Goal: Information Seeking & Learning: Compare options

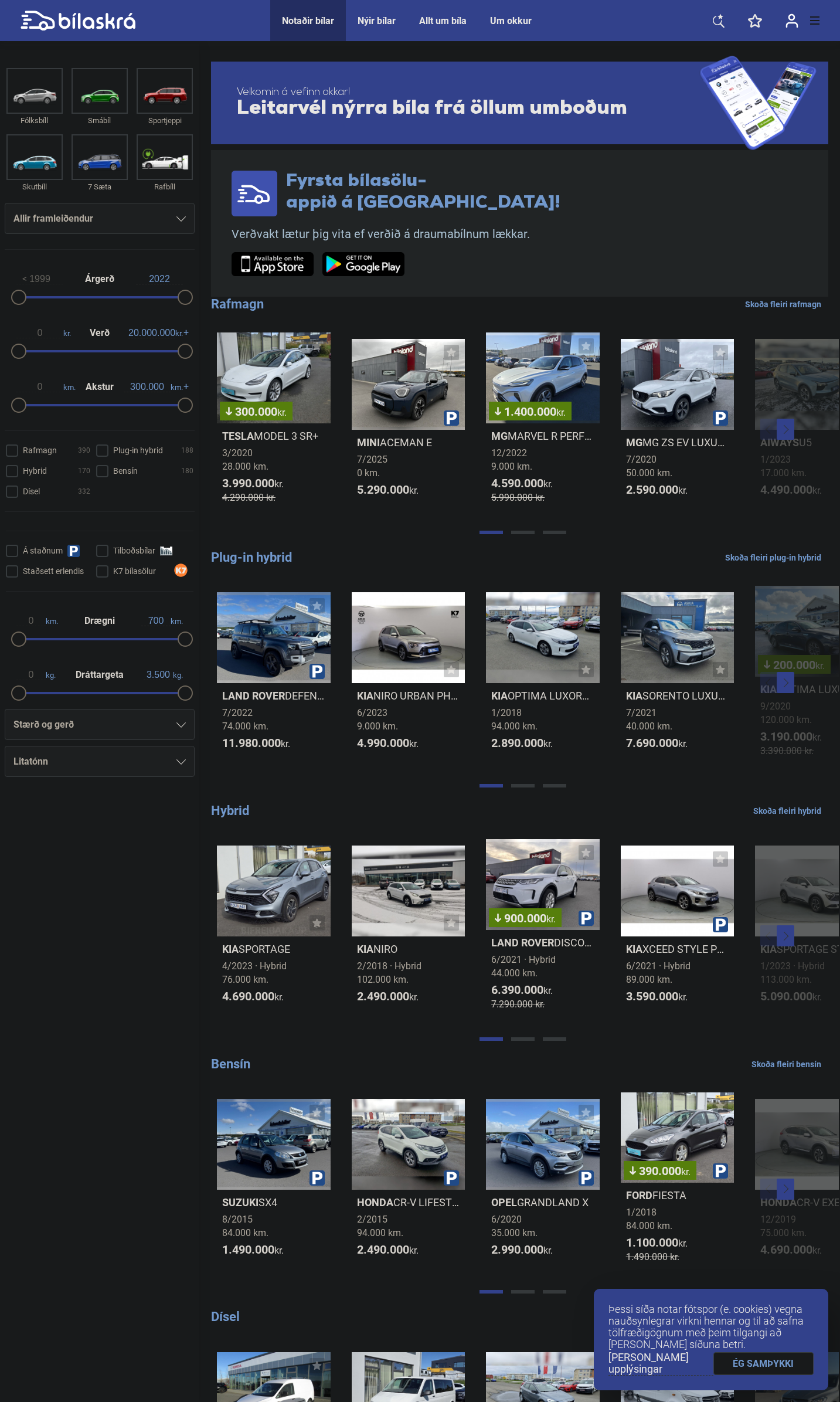
click at [179, 221] on icon at bounding box center [181, 219] width 9 height 5
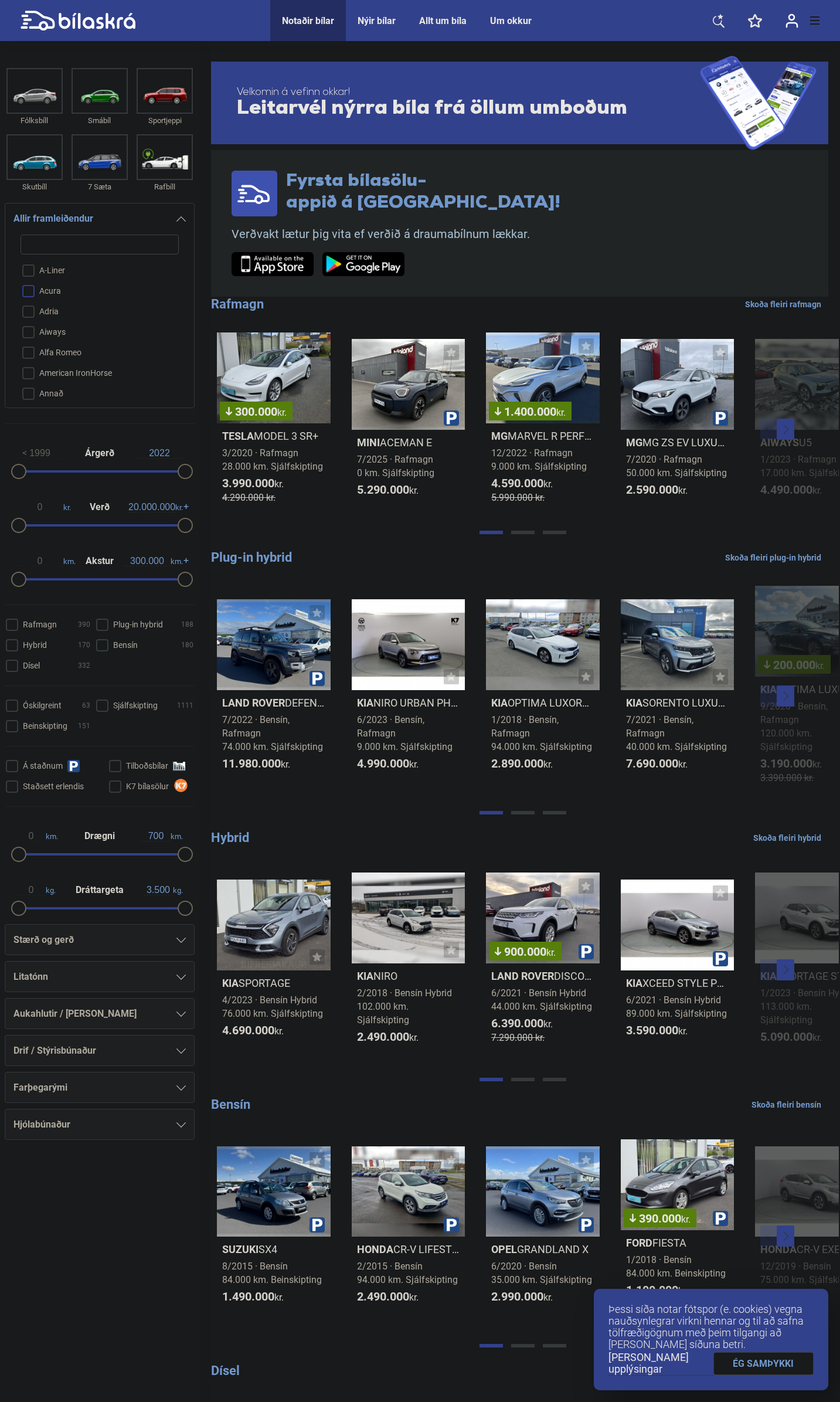
type input "t"
checkbox input "false"
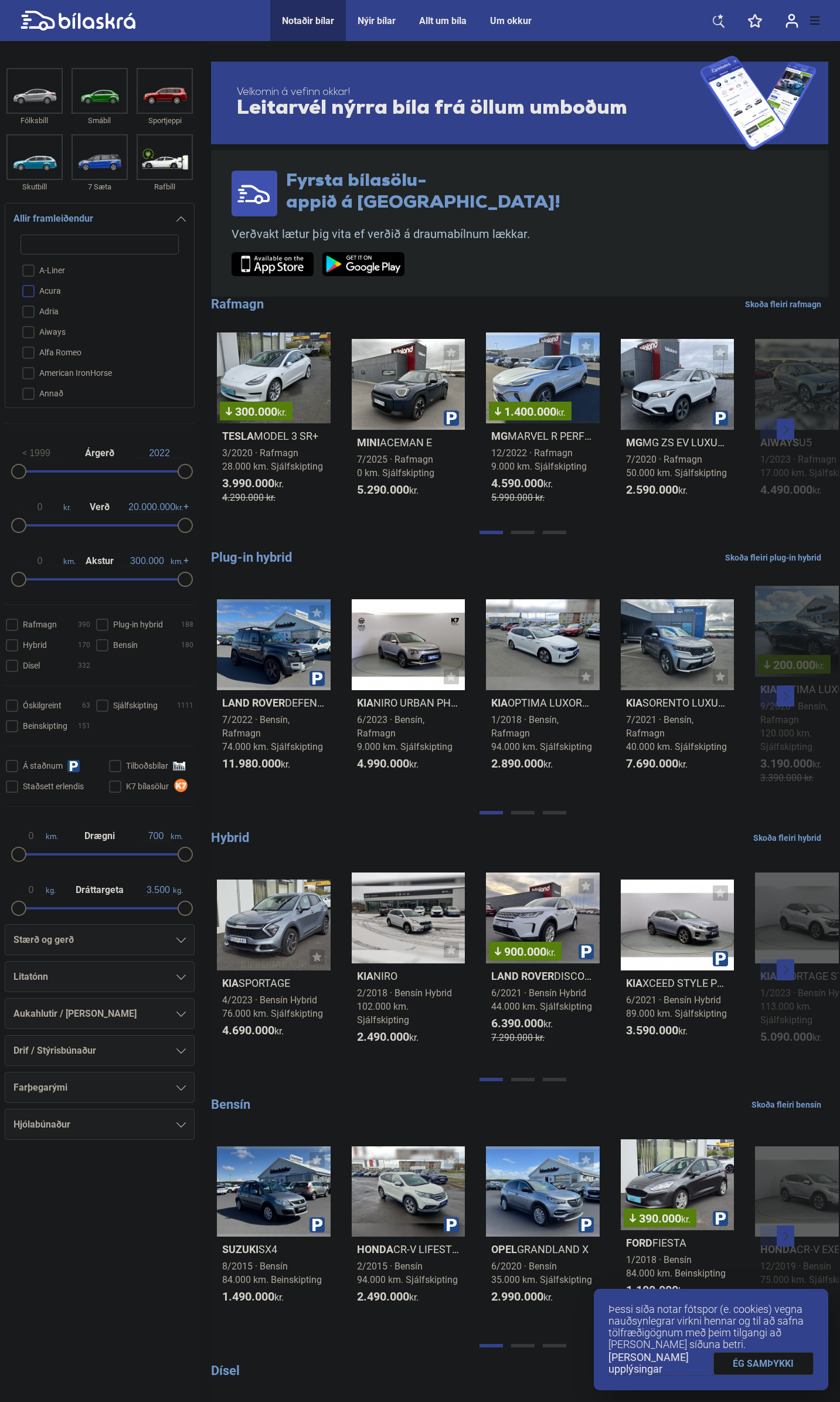
checkbox input "false"
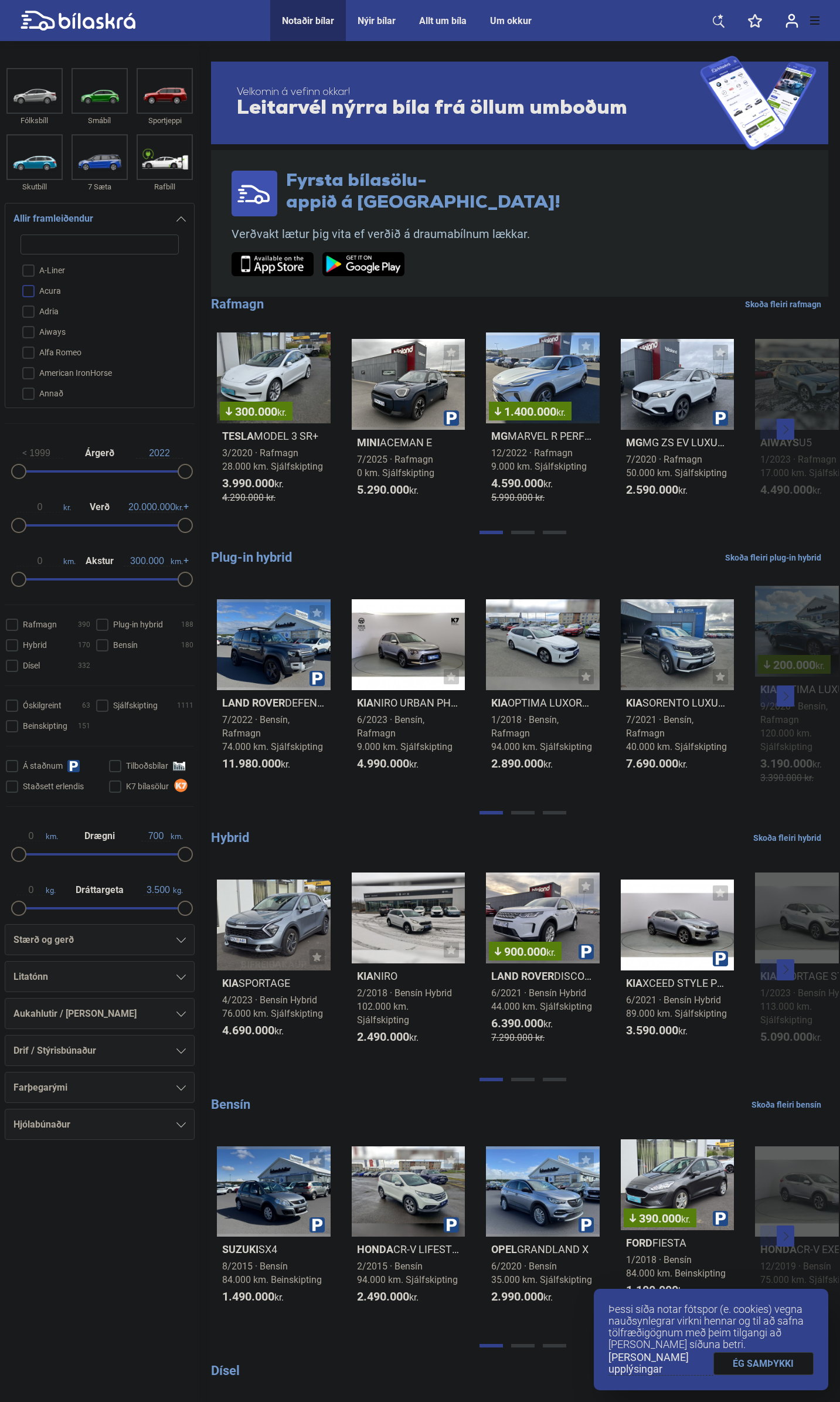
checkbox input "false"
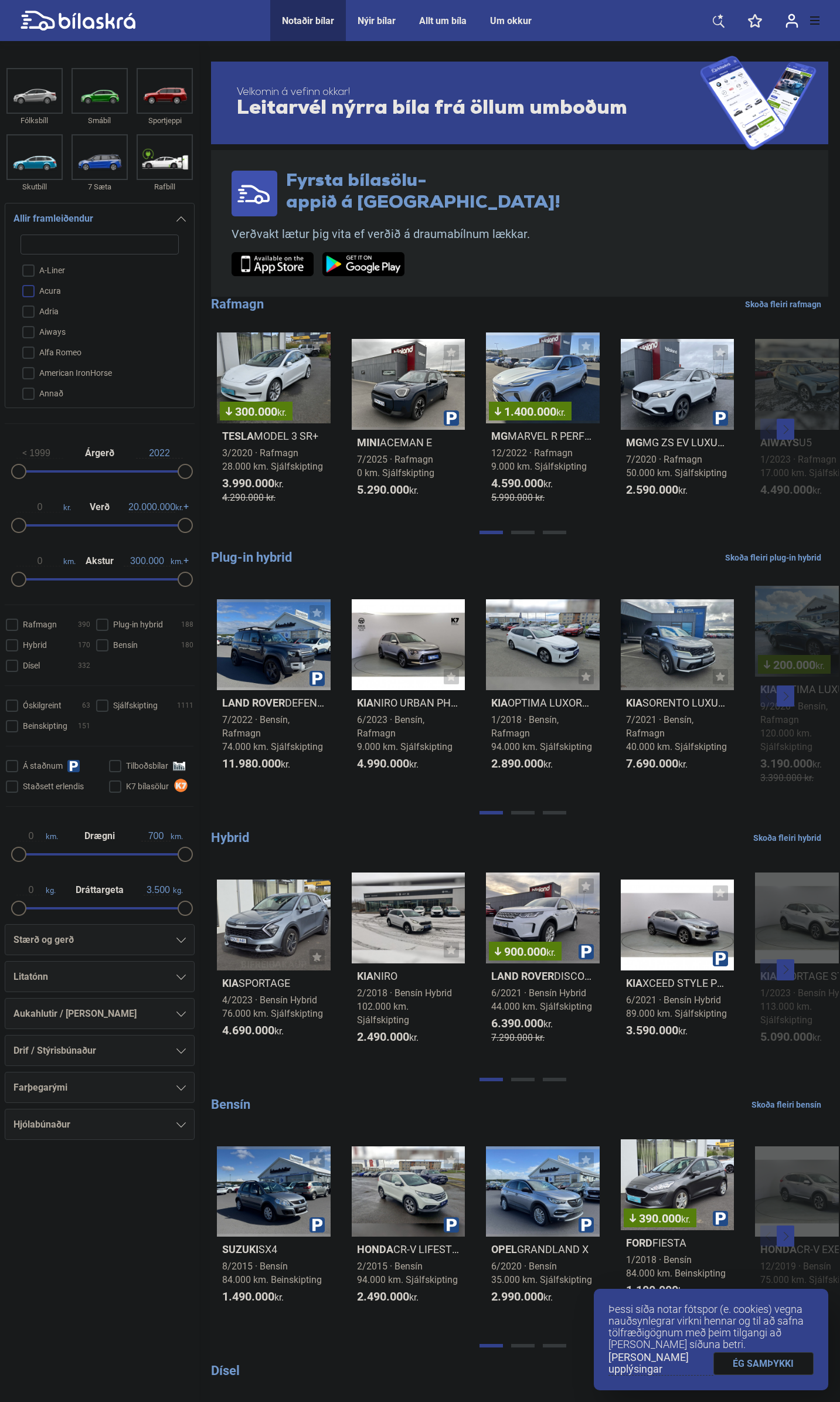
checkbox input "false"
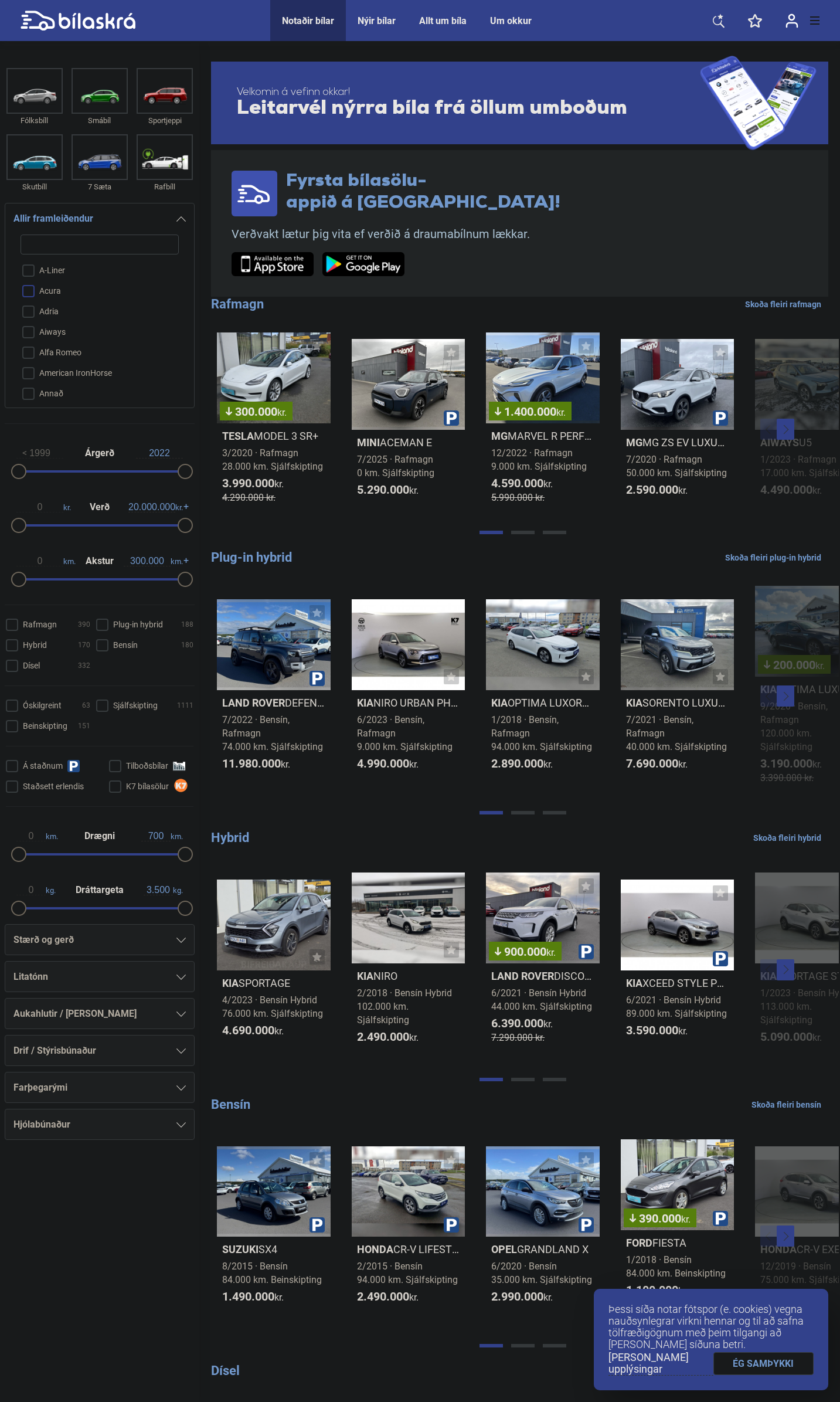
checkbox input "false"
type input "to"
checkbox input "false"
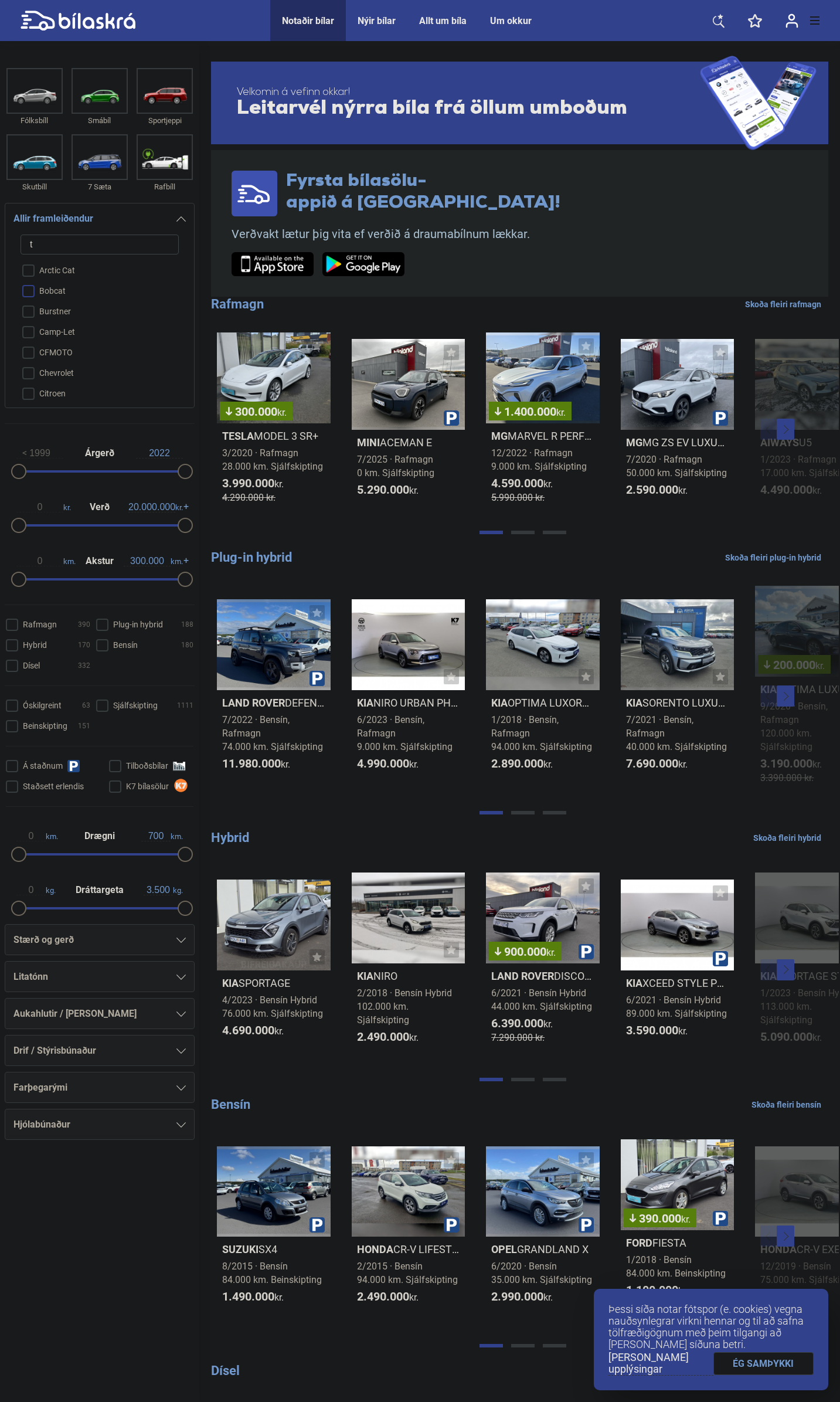
checkbox input "false"
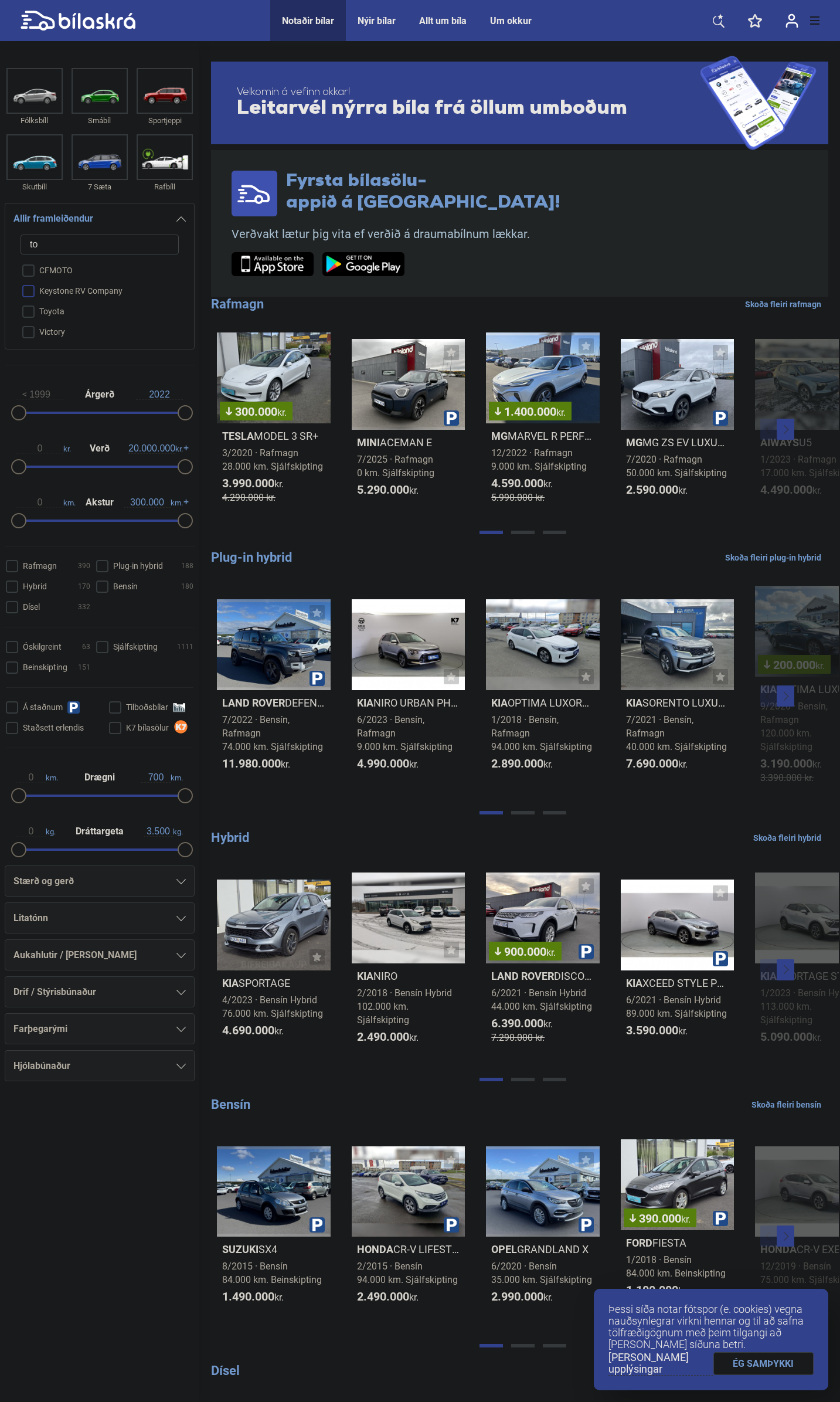
type input "toy"
checkbox input "false"
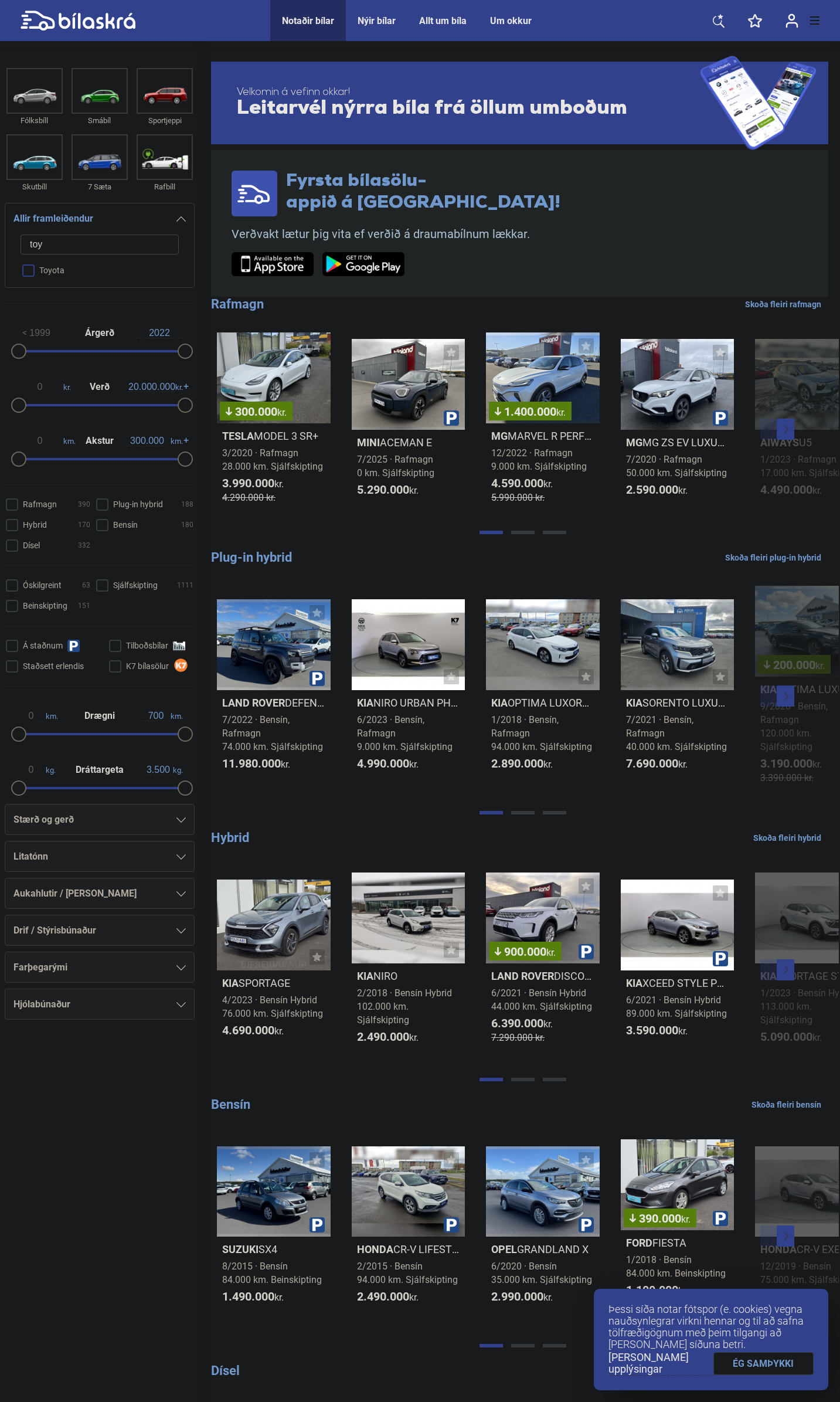
type input "toy"
click at [37, 268] on input "Toyota" at bounding box center [92, 272] width 159 height 21
checkbox input "true"
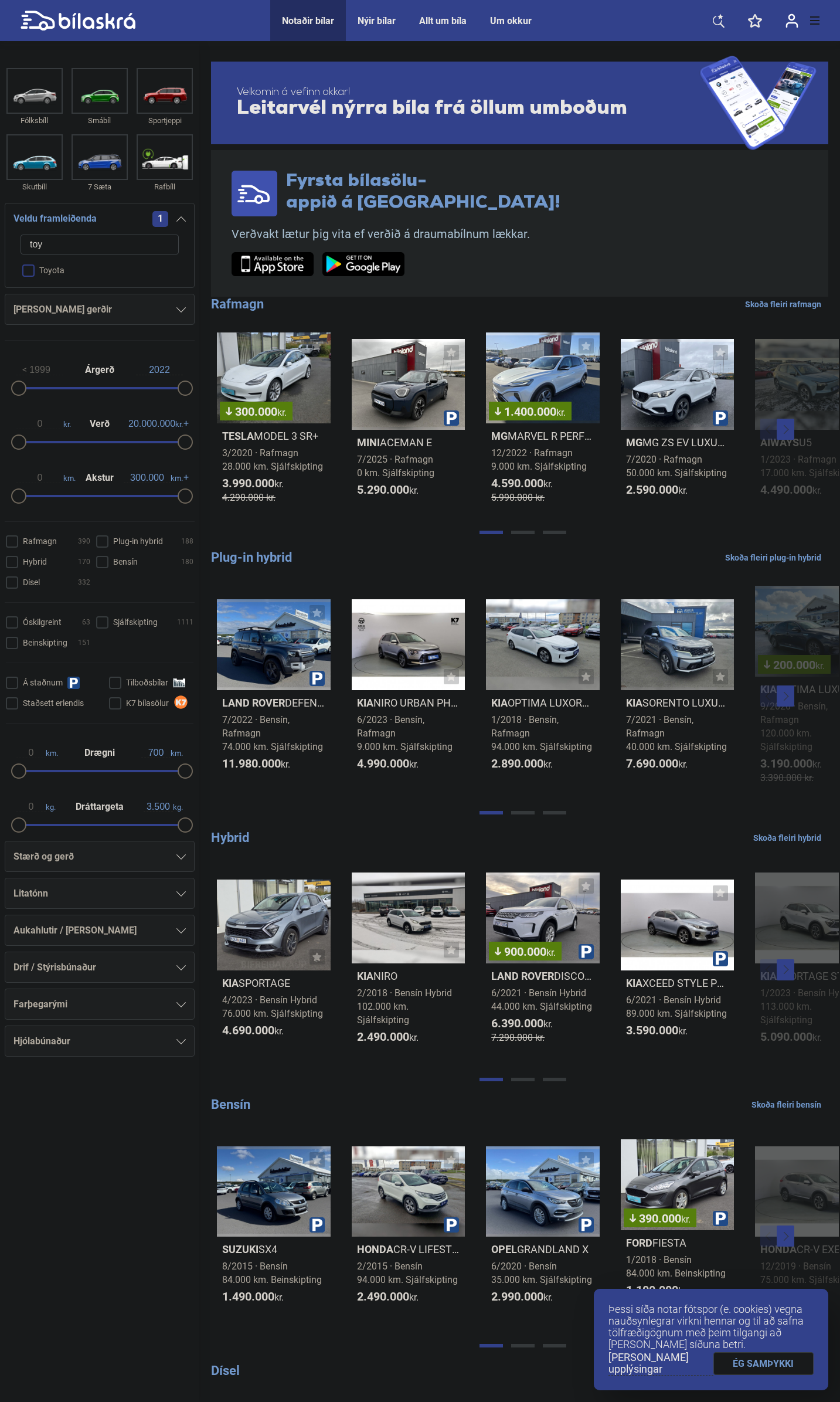
checkbox input "false"
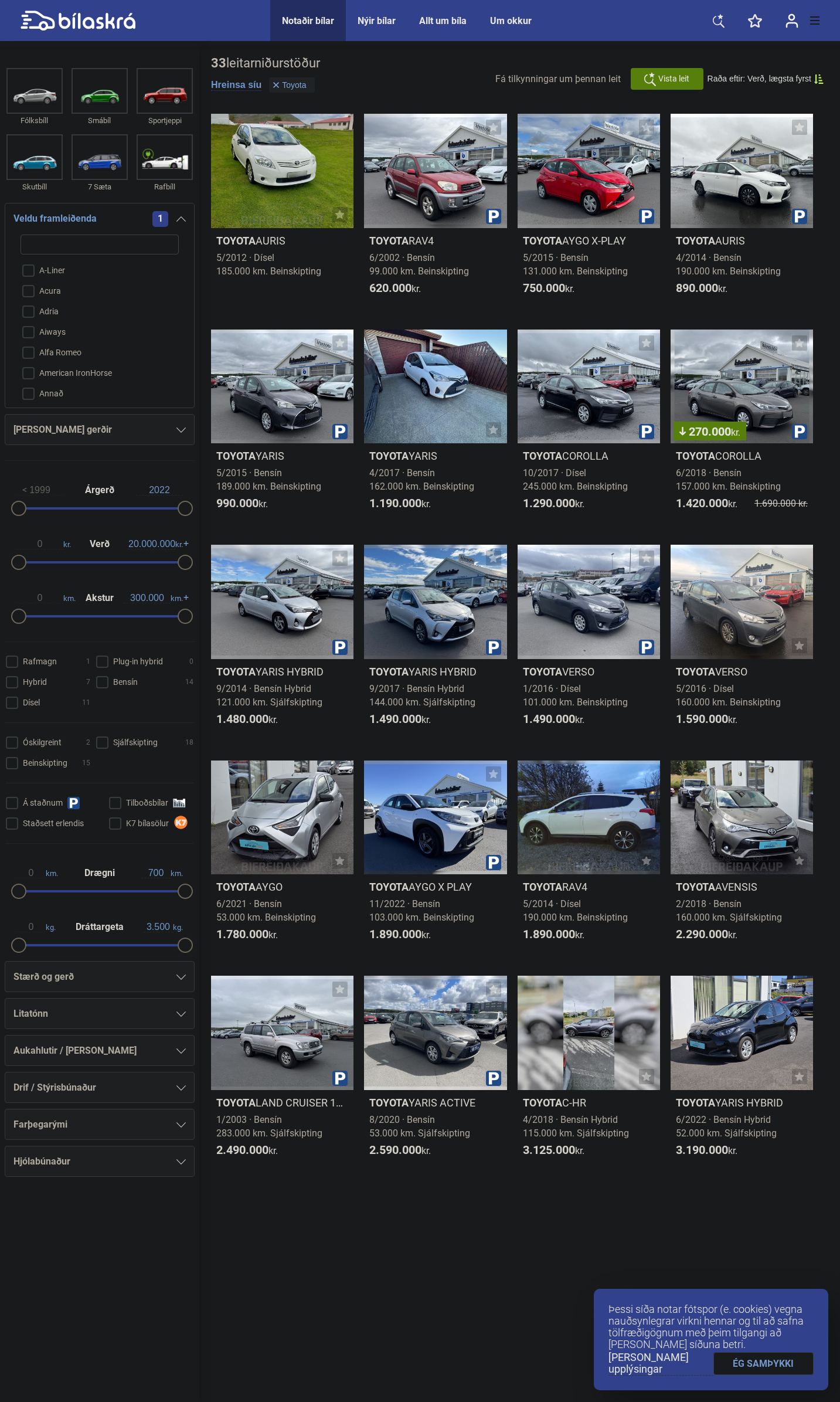
click at [123, 450] on div "[PERSON_NAME] gerðir" at bounding box center [99, 432] width 190 height 37
click at [127, 427] on div "[PERSON_NAME] gerðir" at bounding box center [99, 430] width 173 height 16
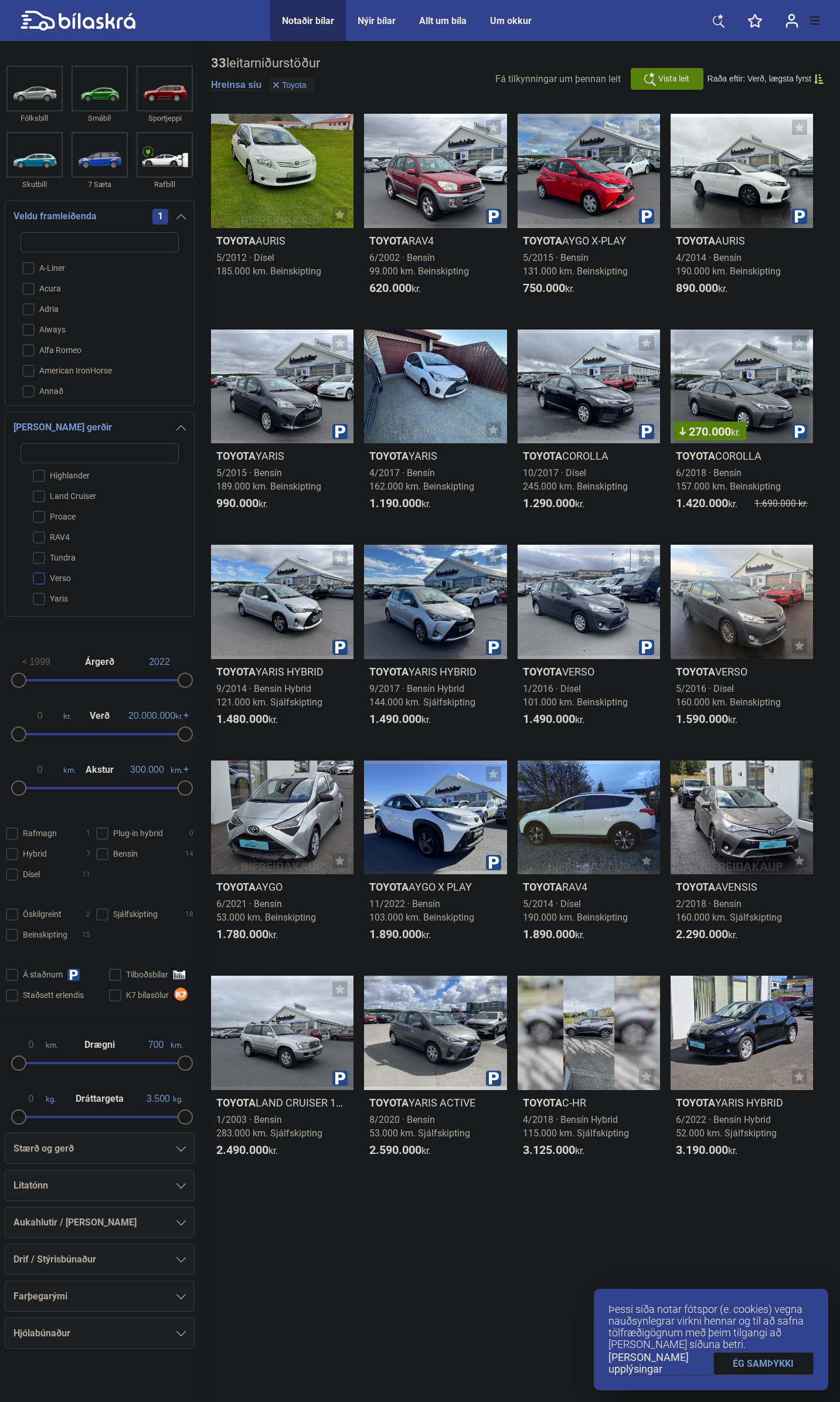
scroll to position [5, 0]
click at [37, 593] on input "Yaris" at bounding box center [92, 598] width 159 height 21
checkbox input "true"
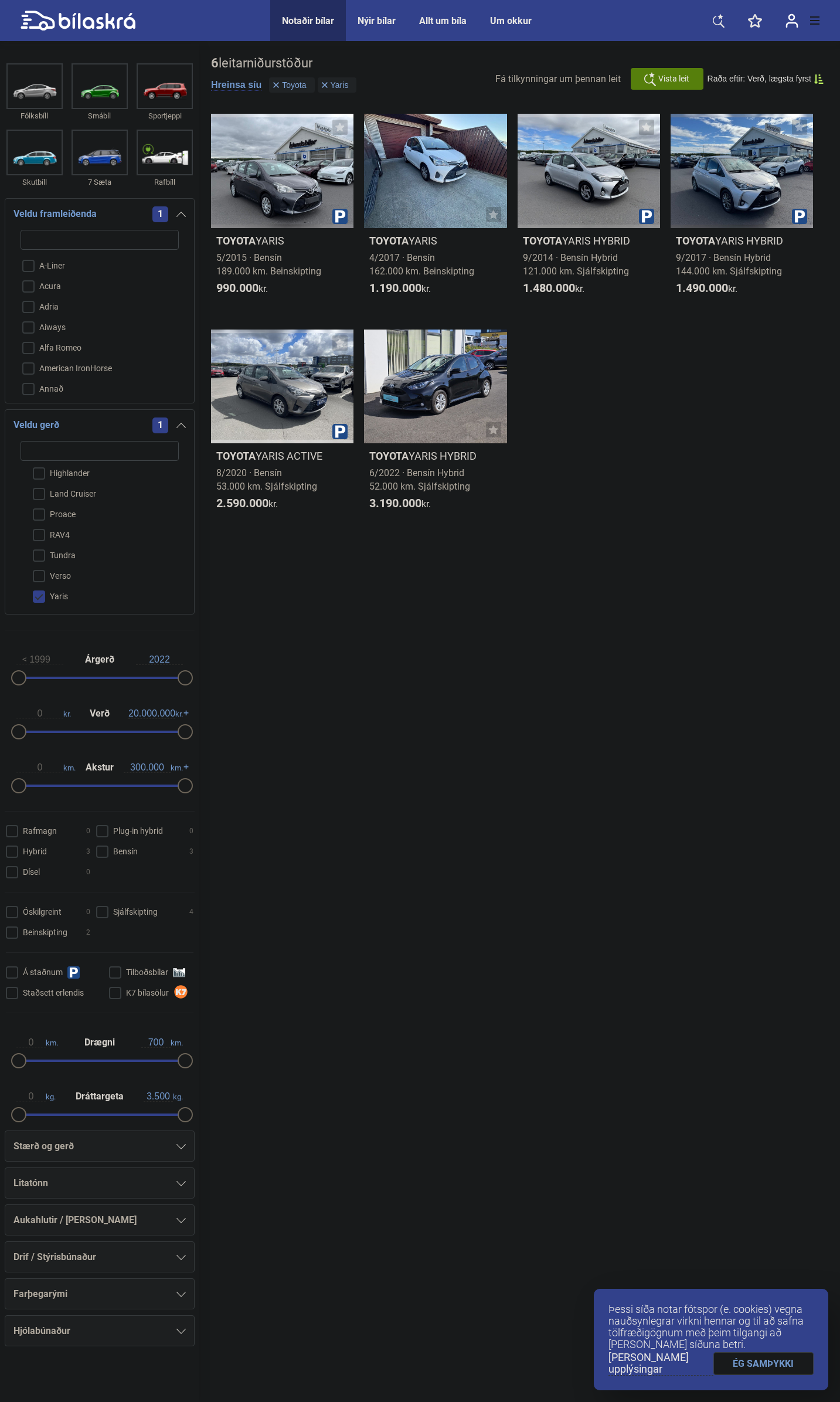
click at [157, 215] on span "1" at bounding box center [160, 214] width 16 height 16
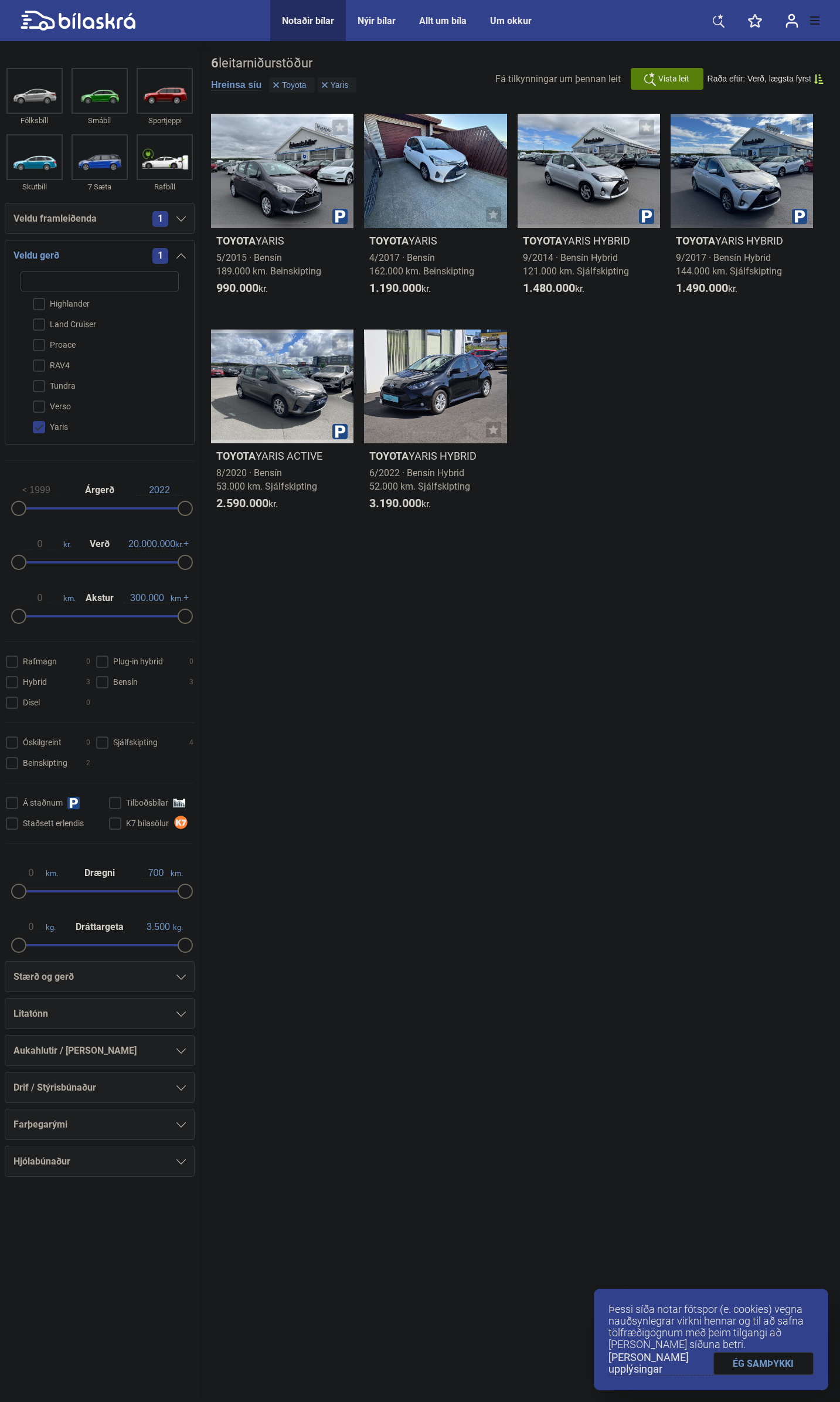
click at [157, 217] on span "1" at bounding box center [160, 219] width 16 height 16
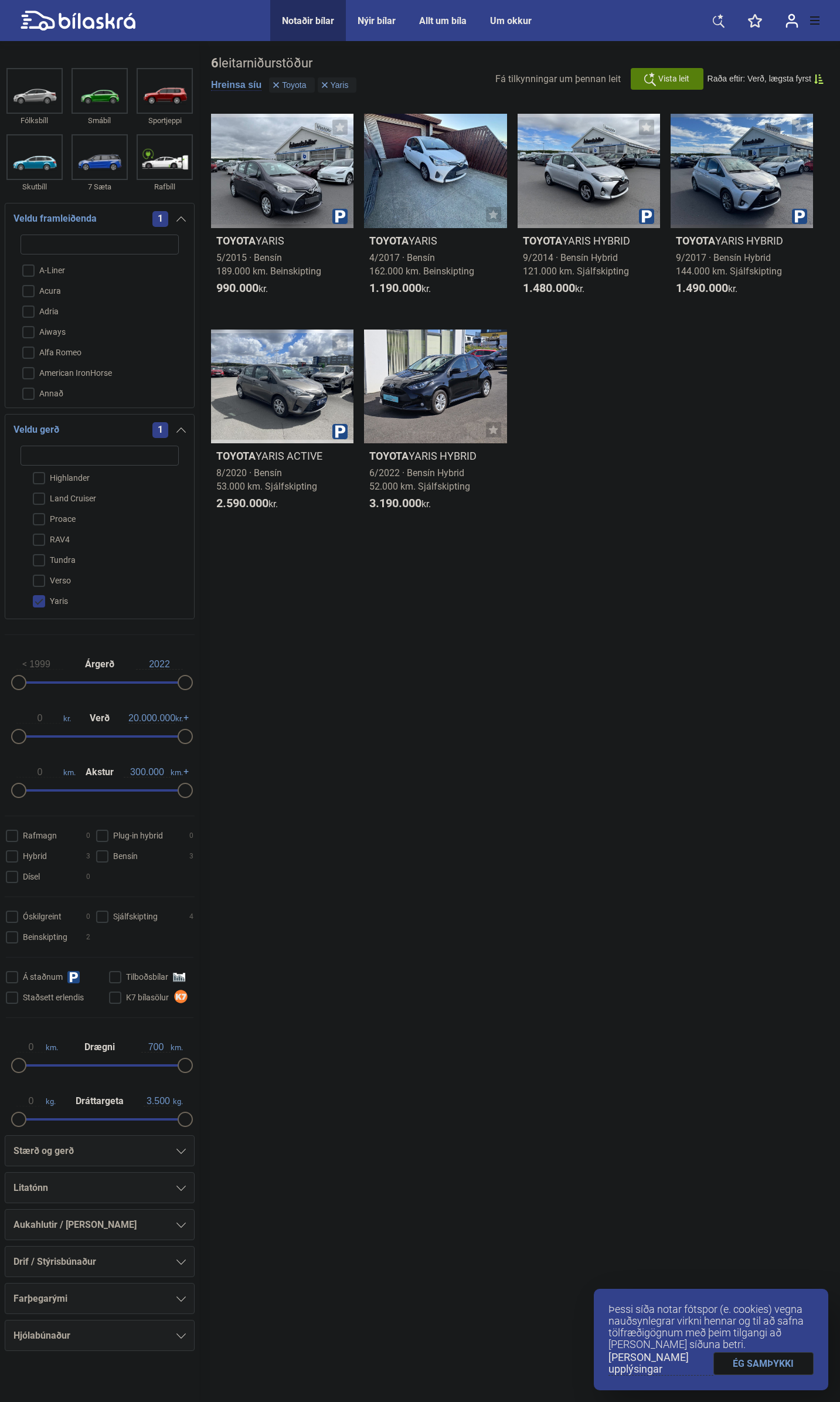
type input "c"
checkbox input "false"
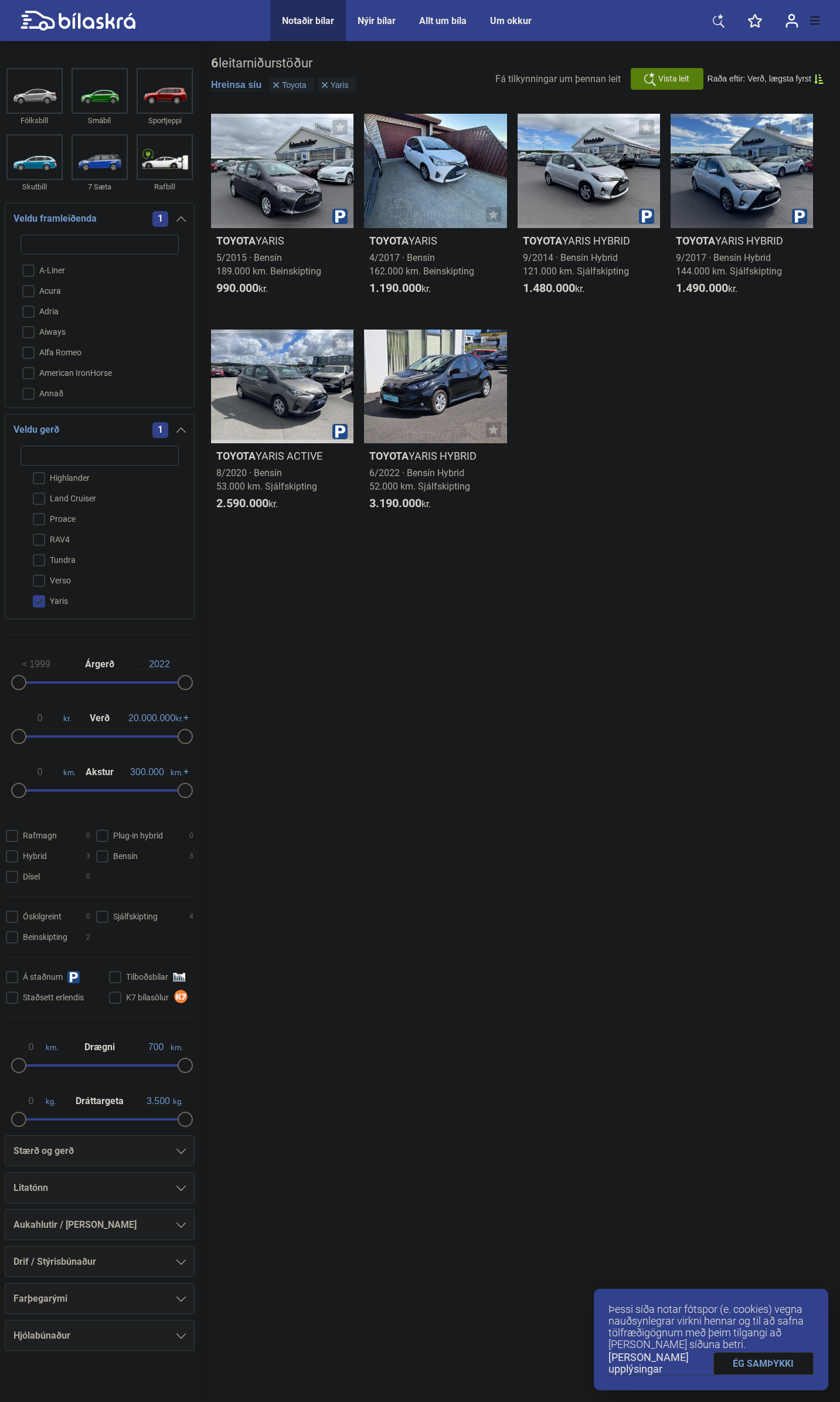
checkbox input "false"
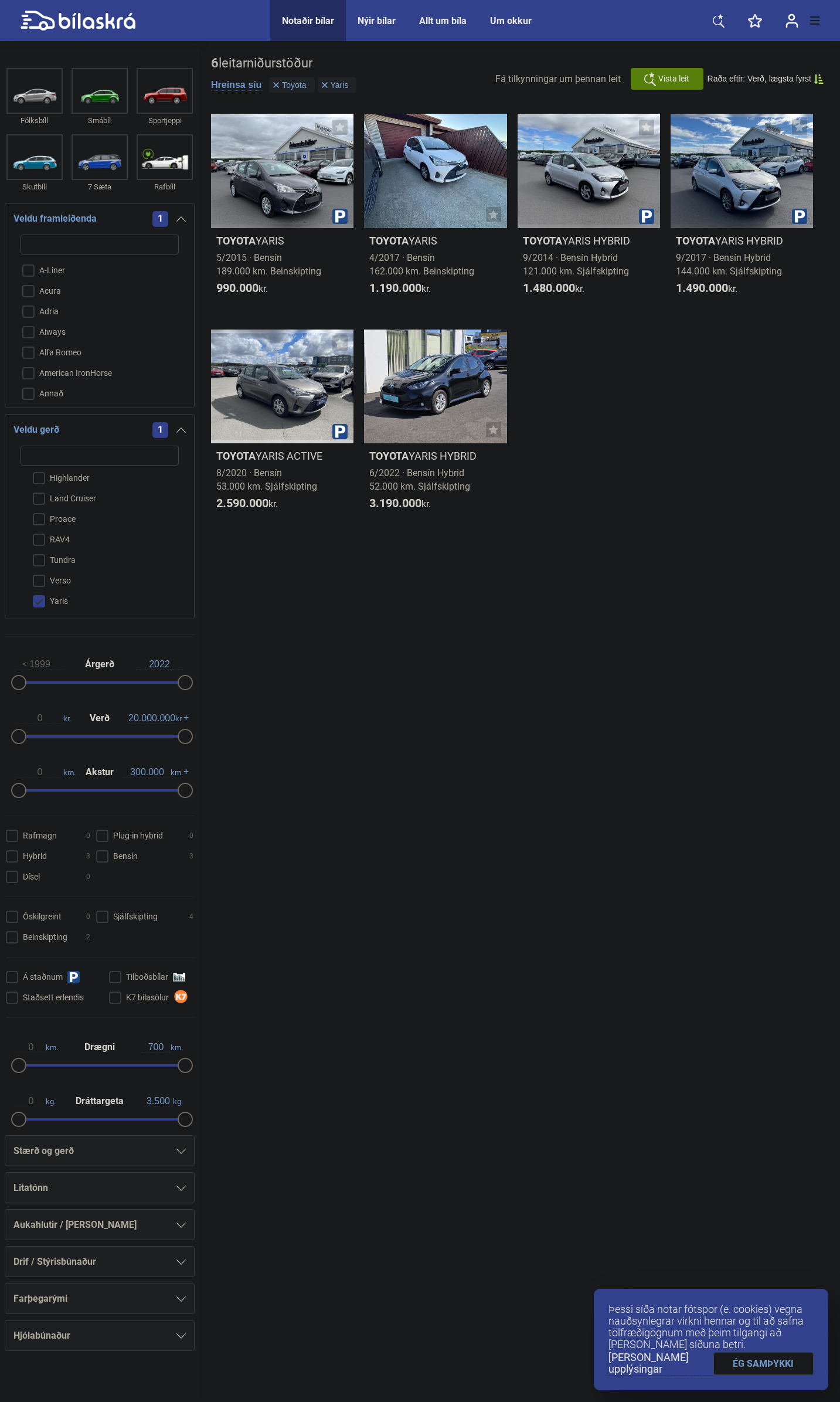
checkbox input "false"
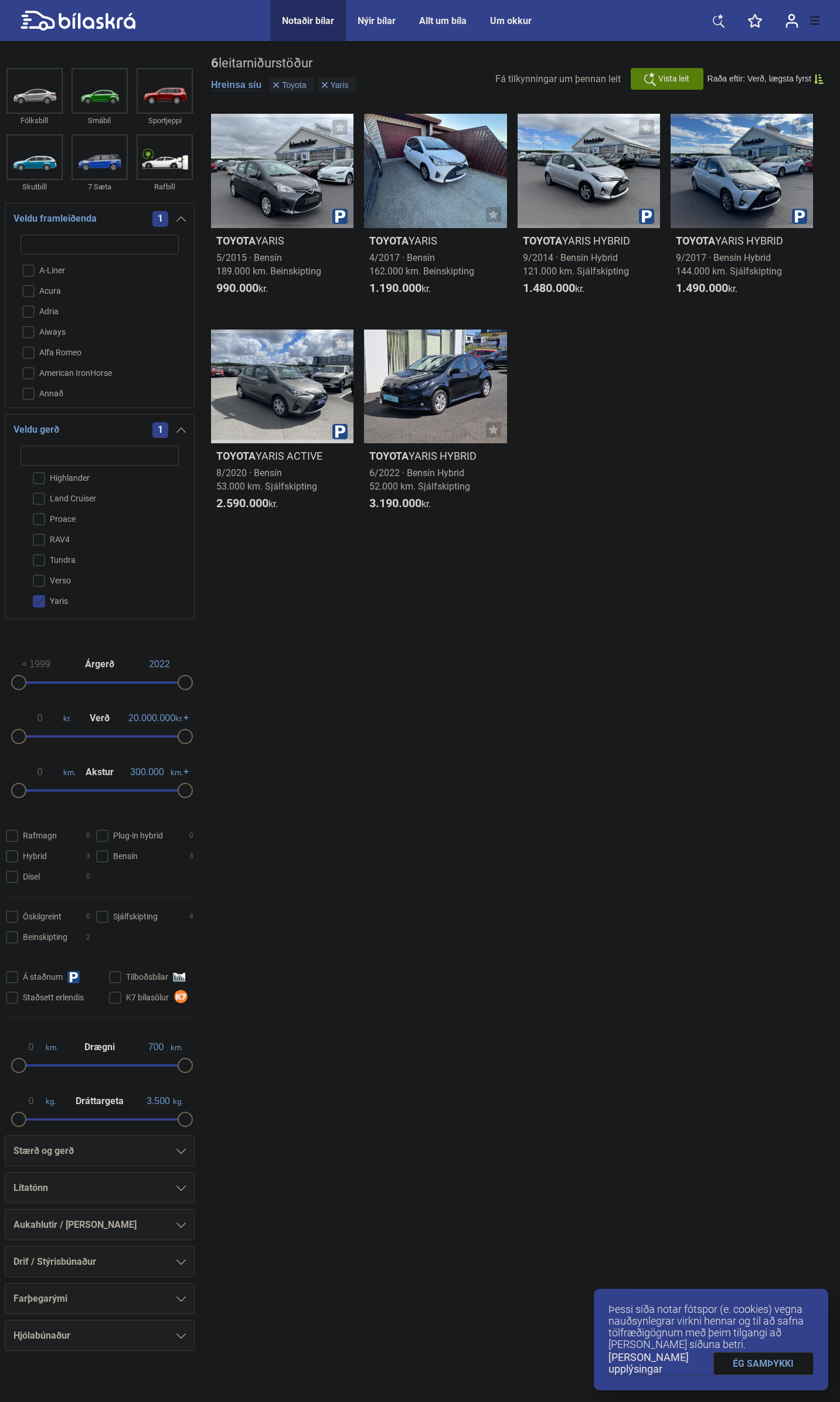
checkbox input "false"
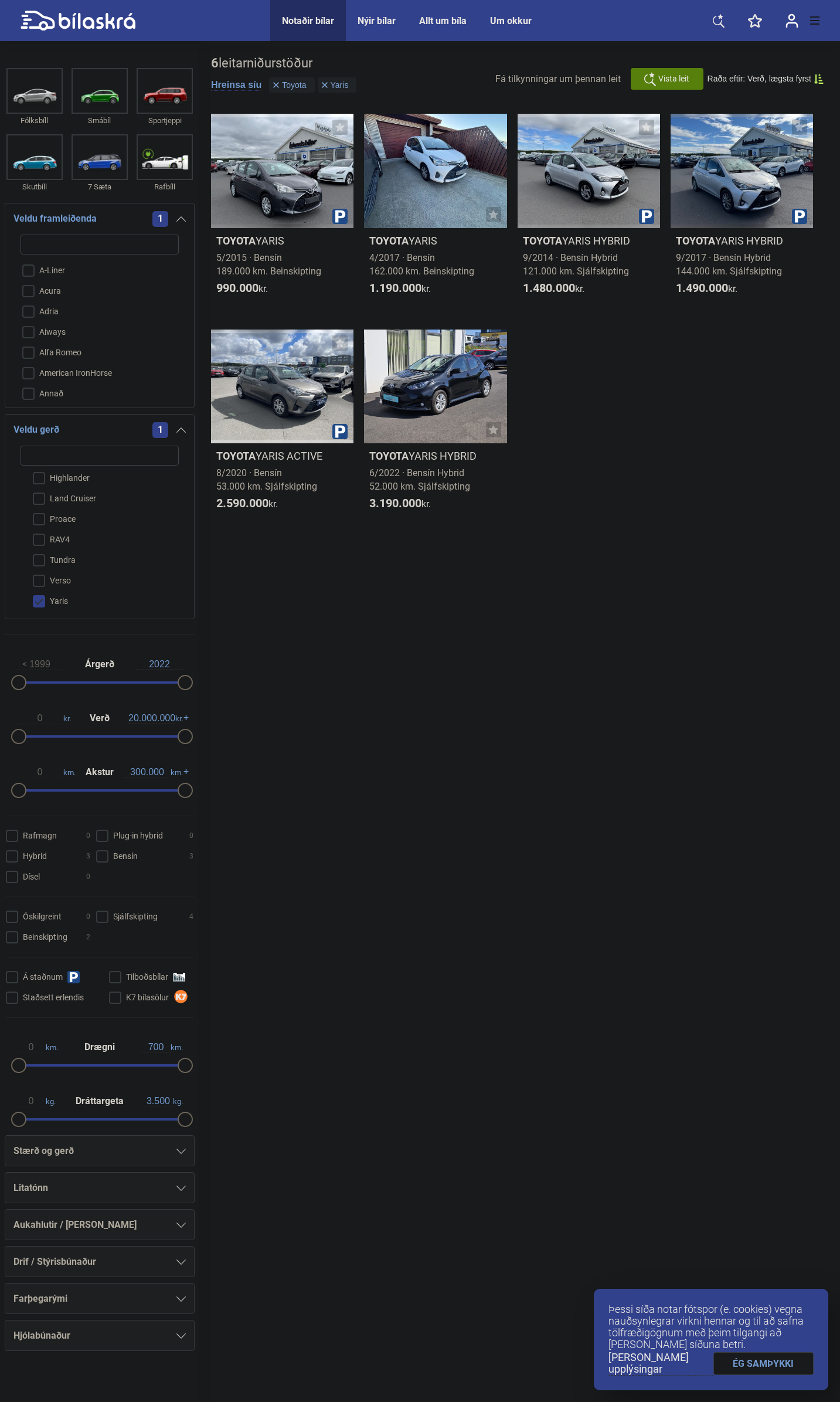
checkbox input "false"
type input "c"
click at [62, 370] on input "Cadillac" at bounding box center [92, 374] width 159 height 21
checkbox input "true"
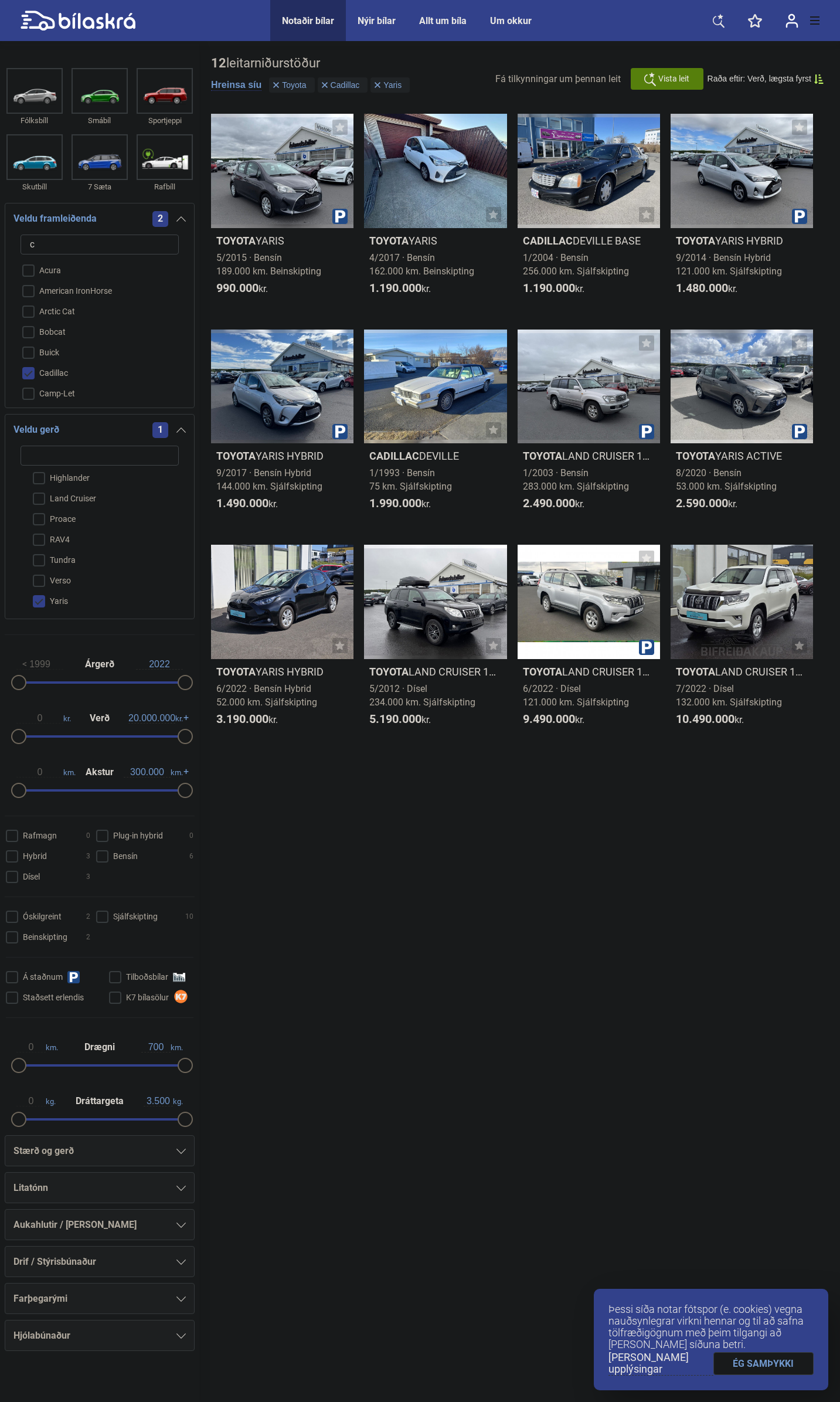
click at [50, 599] on input "Yaris" at bounding box center [92, 602] width 159 height 21
checkbox input "false"
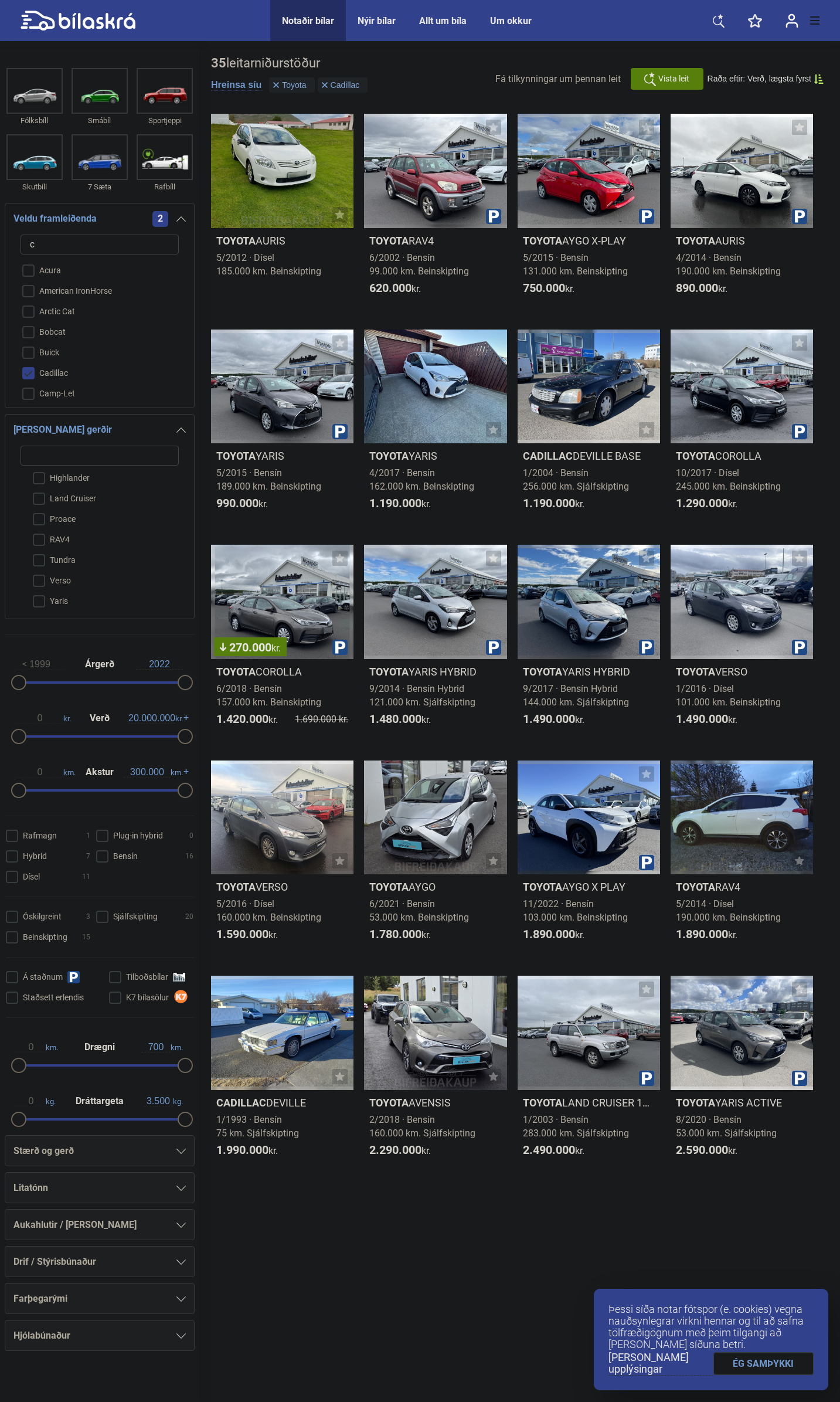
click at [179, 431] on icon at bounding box center [181, 430] width 9 height 5
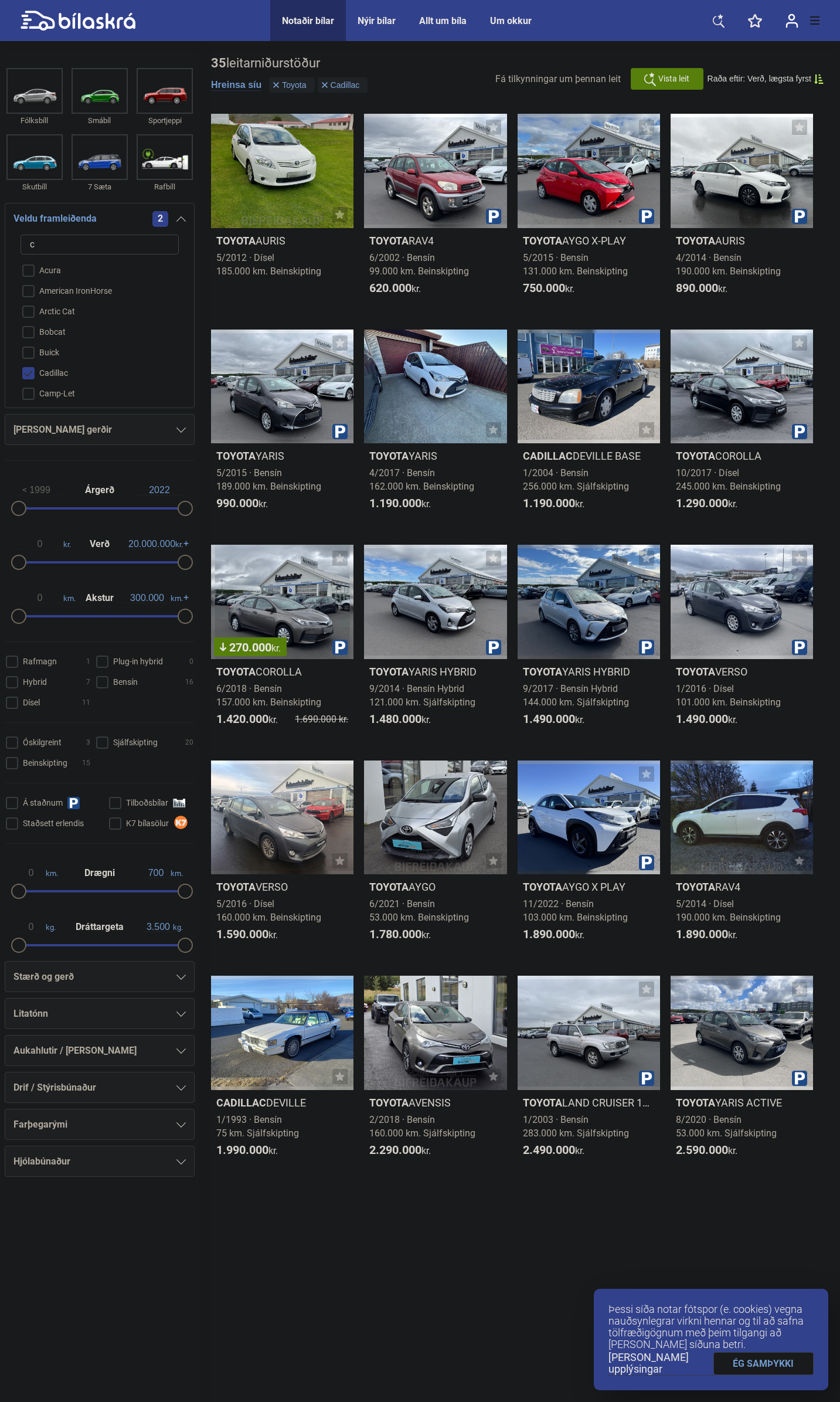
click at [176, 427] on div at bounding box center [181, 430] width 9 height 9
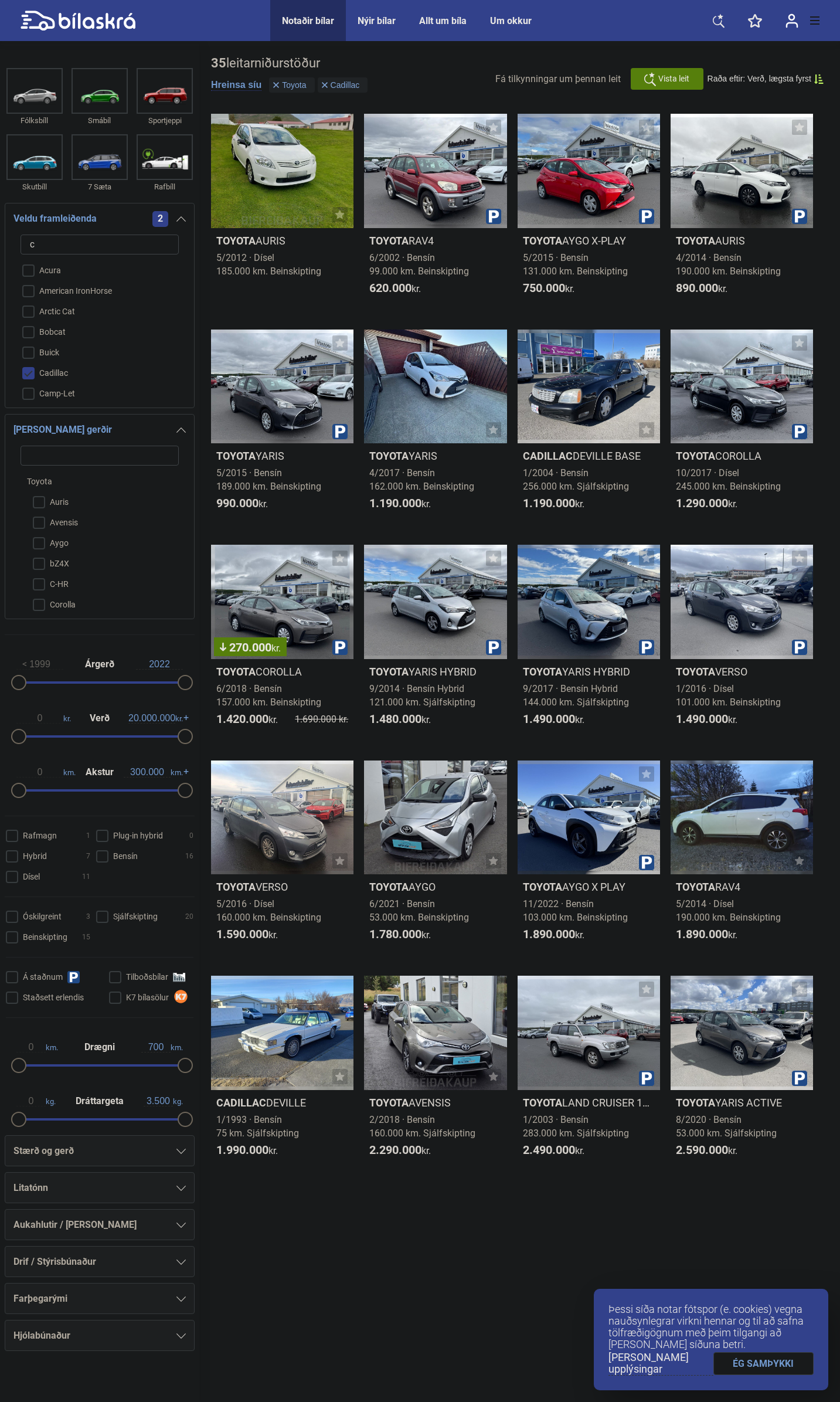
click at [176, 427] on div at bounding box center [181, 430] width 9 height 9
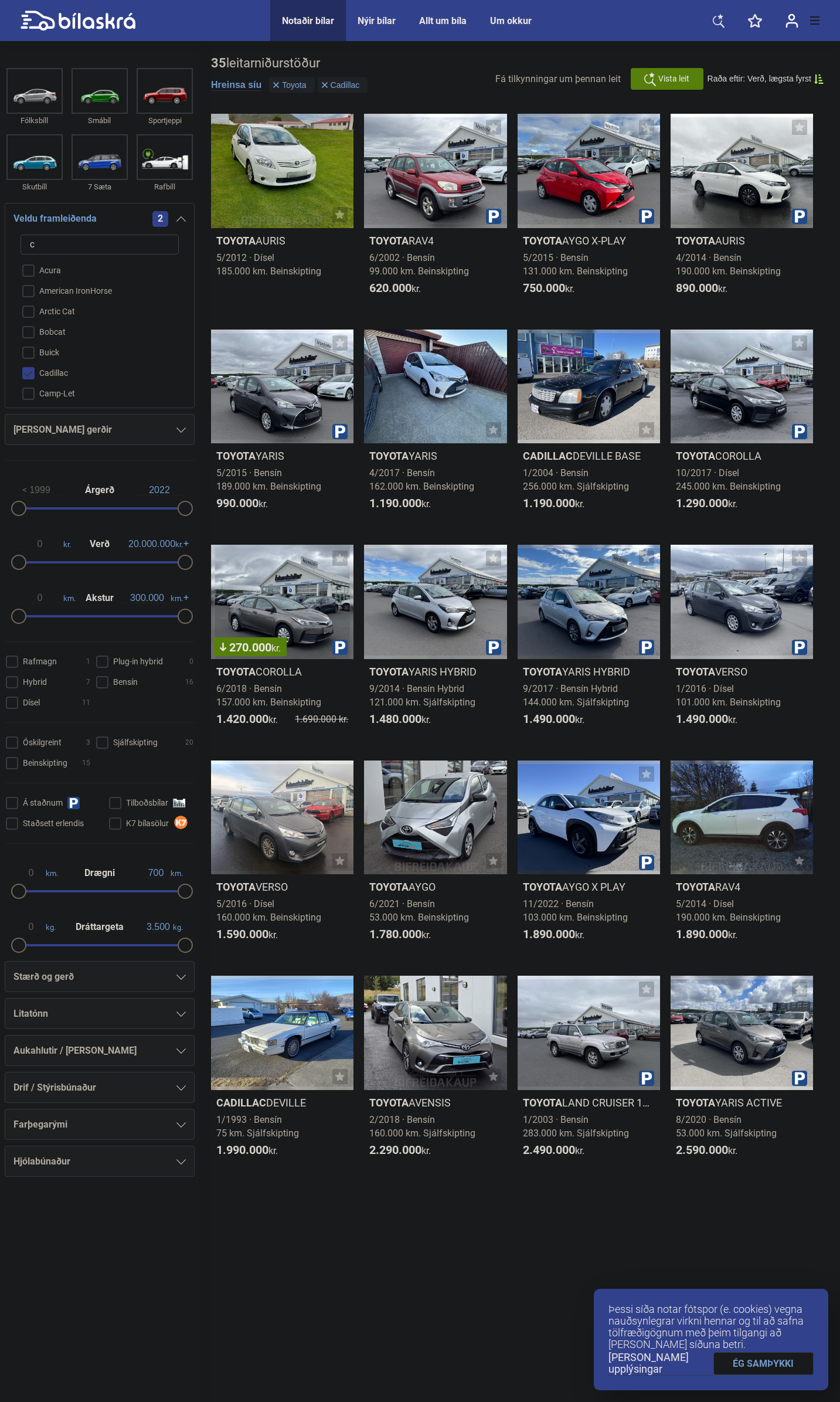
click at [60, 369] on input "Cadillac" at bounding box center [92, 374] width 159 height 21
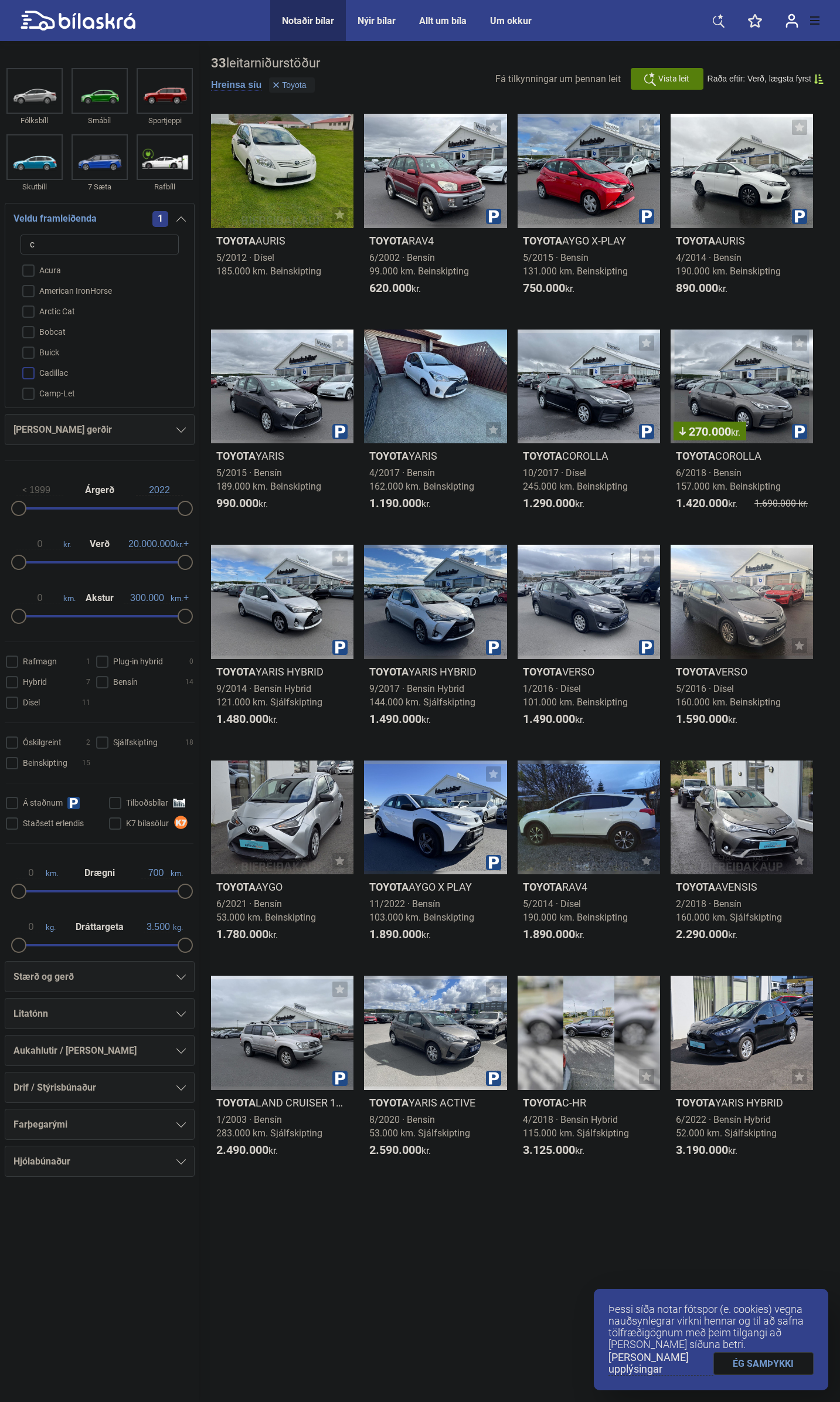
click at [43, 367] on input "Cadillac" at bounding box center [92, 374] width 159 height 21
checkbox input "true"
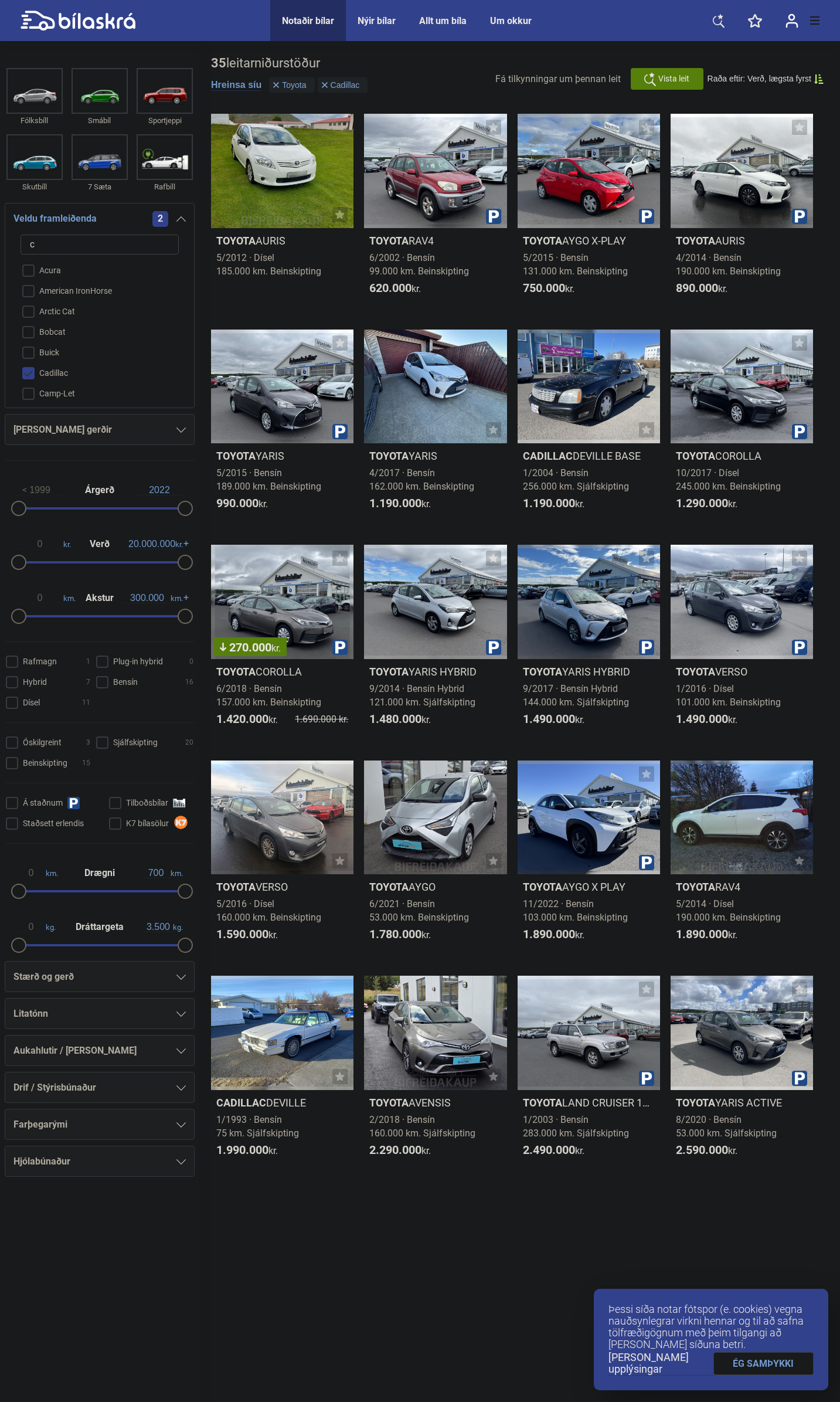
click at [176, 219] on icon at bounding box center [181, 219] width 9 height 5
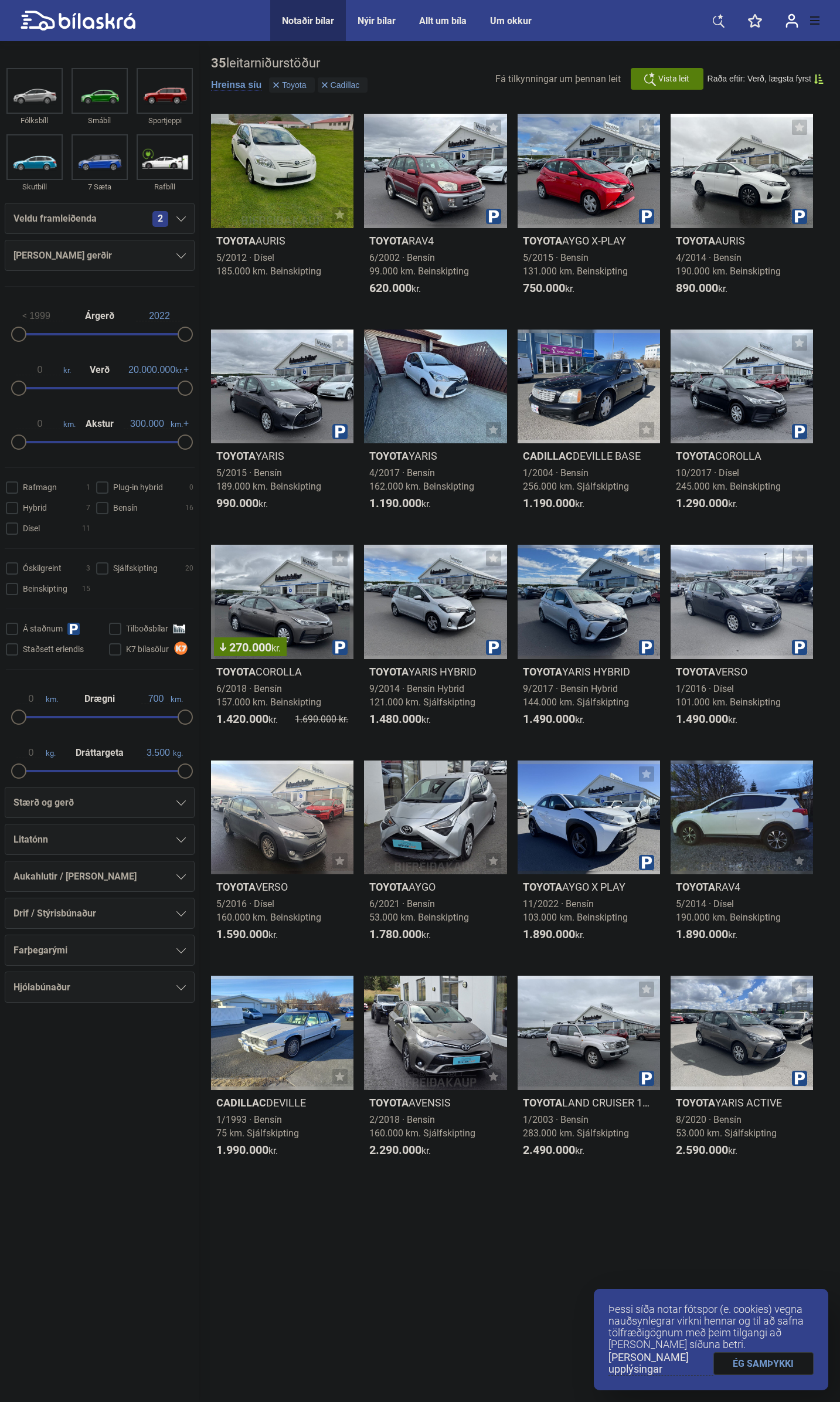
click at [157, 215] on span "2" at bounding box center [160, 219] width 16 height 16
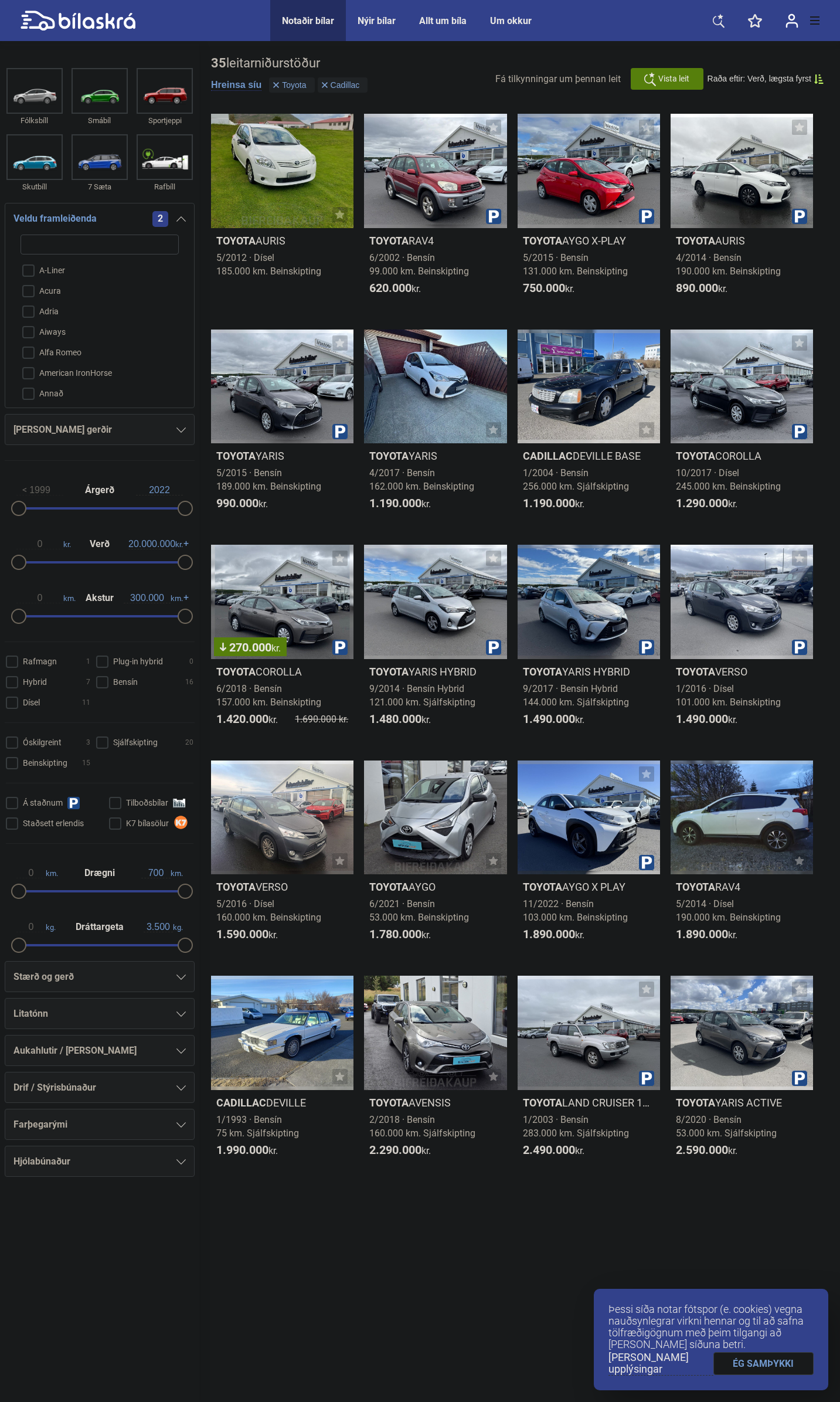
click at [153, 216] on span "2" at bounding box center [160, 219] width 16 height 16
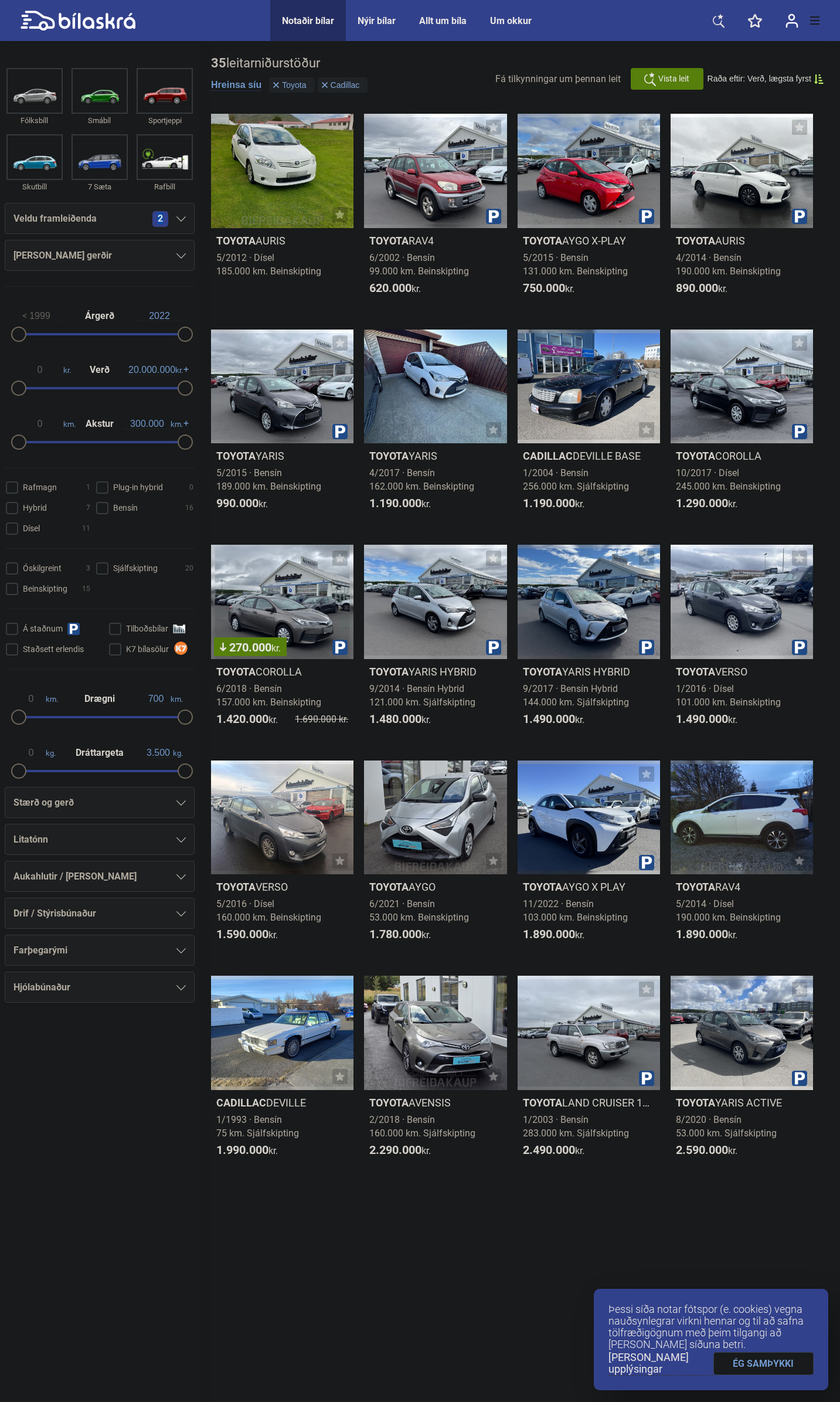
click at [153, 216] on span "2" at bounding box center [160, 219] width 16 height 16
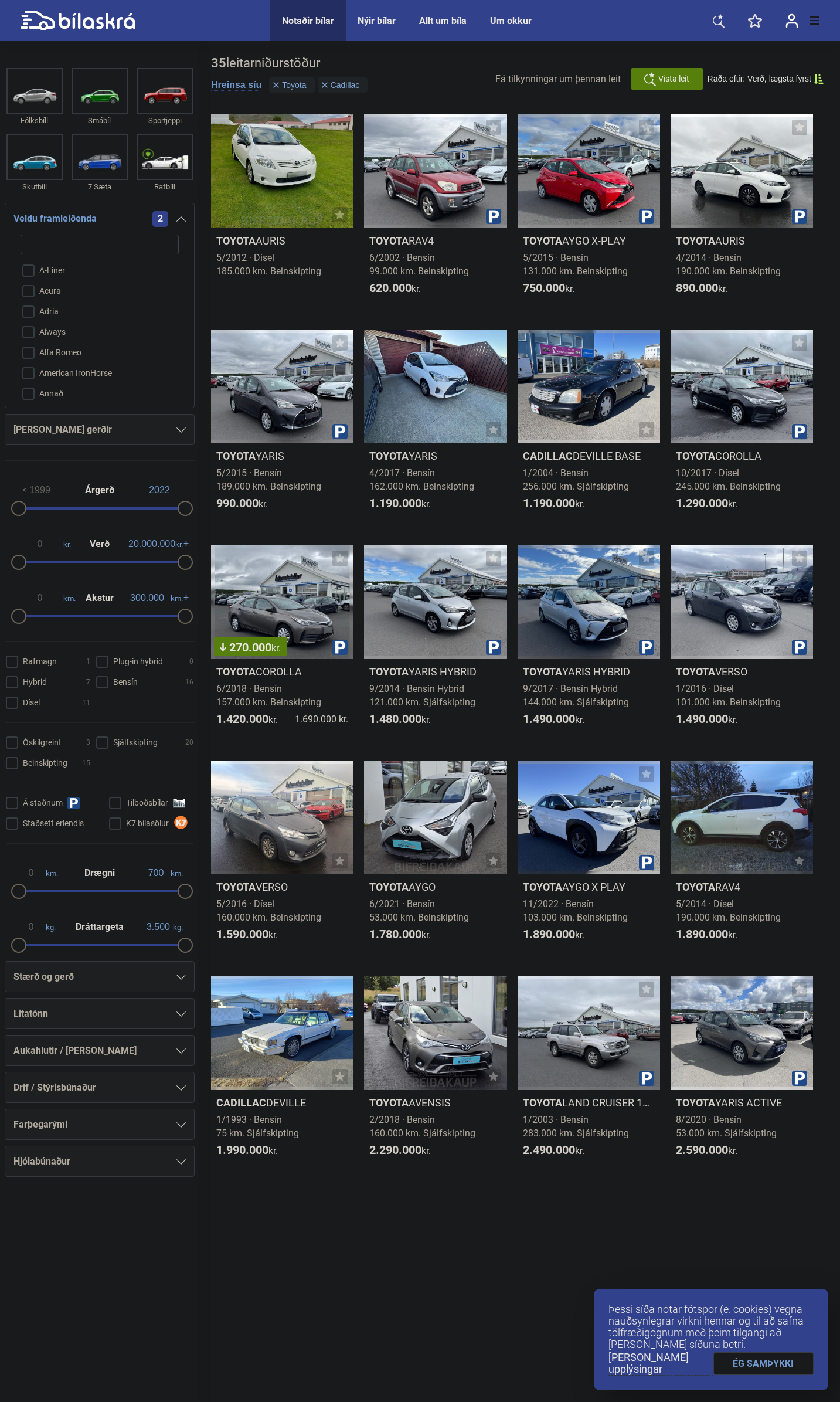
click at [153, 216] on span "2" at bounding box center [160, 219] width 16 height 16
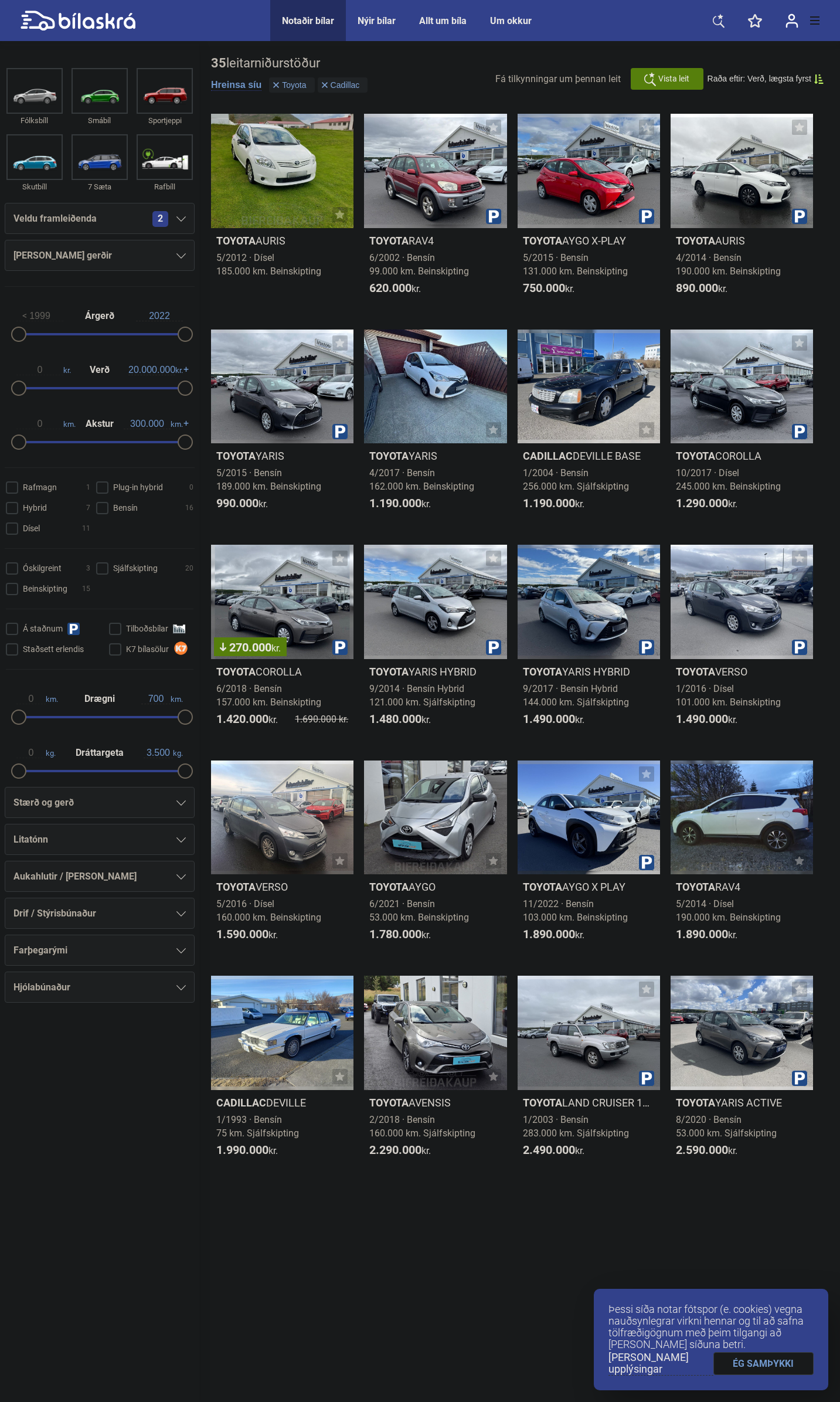
drag, startPoint x: 153, startPoint y: 216, endPoint x: 126, endPoint y: 218, distance: 27.1
click at [126, 218] on div "Veldu framleiðenda 2" at bounding box center [99, 219] width 173 height 16
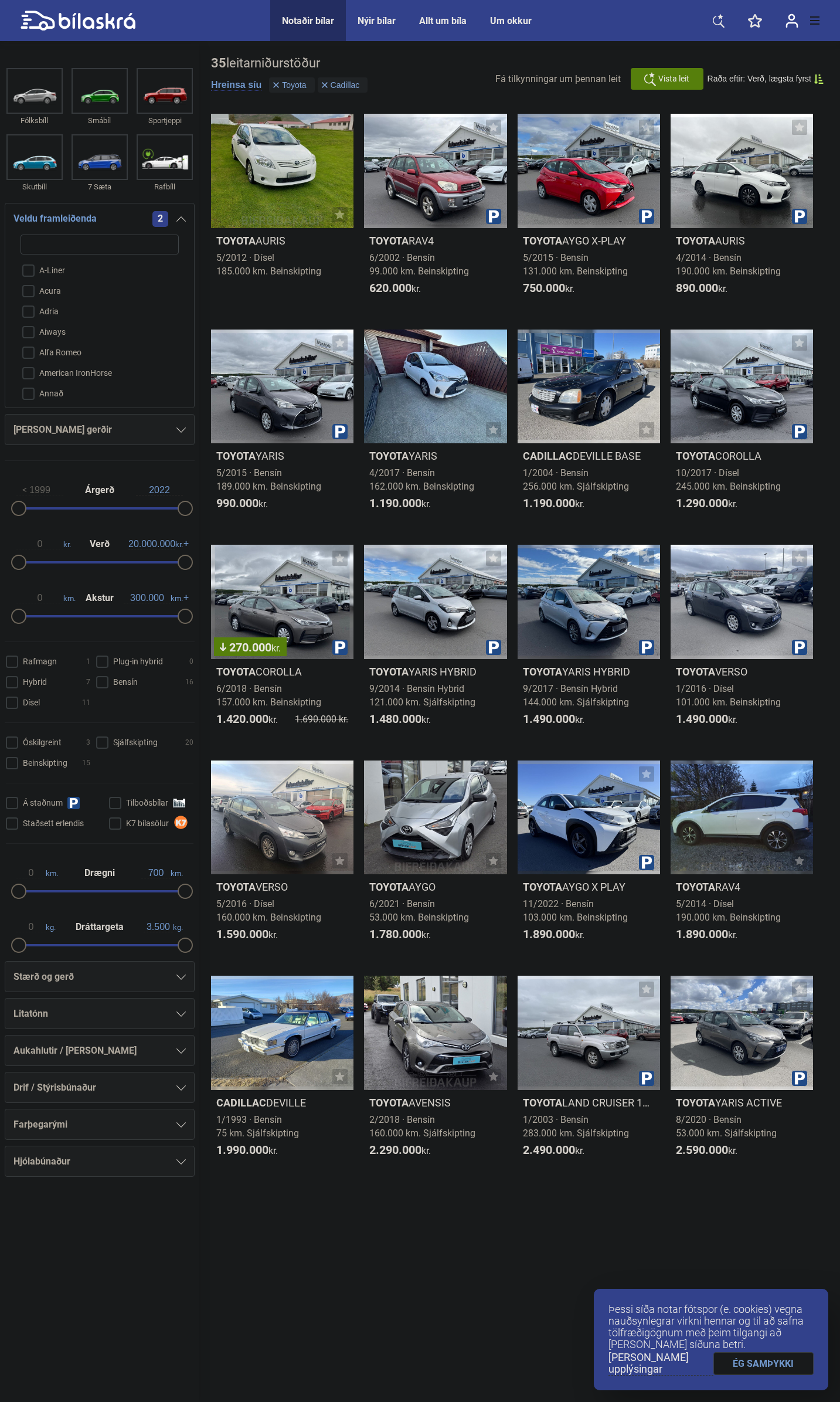
click at [301, 17] on div "Notaðir bílar" at bounding box center [308, 21] width 52 height 11
checkbox input "false"
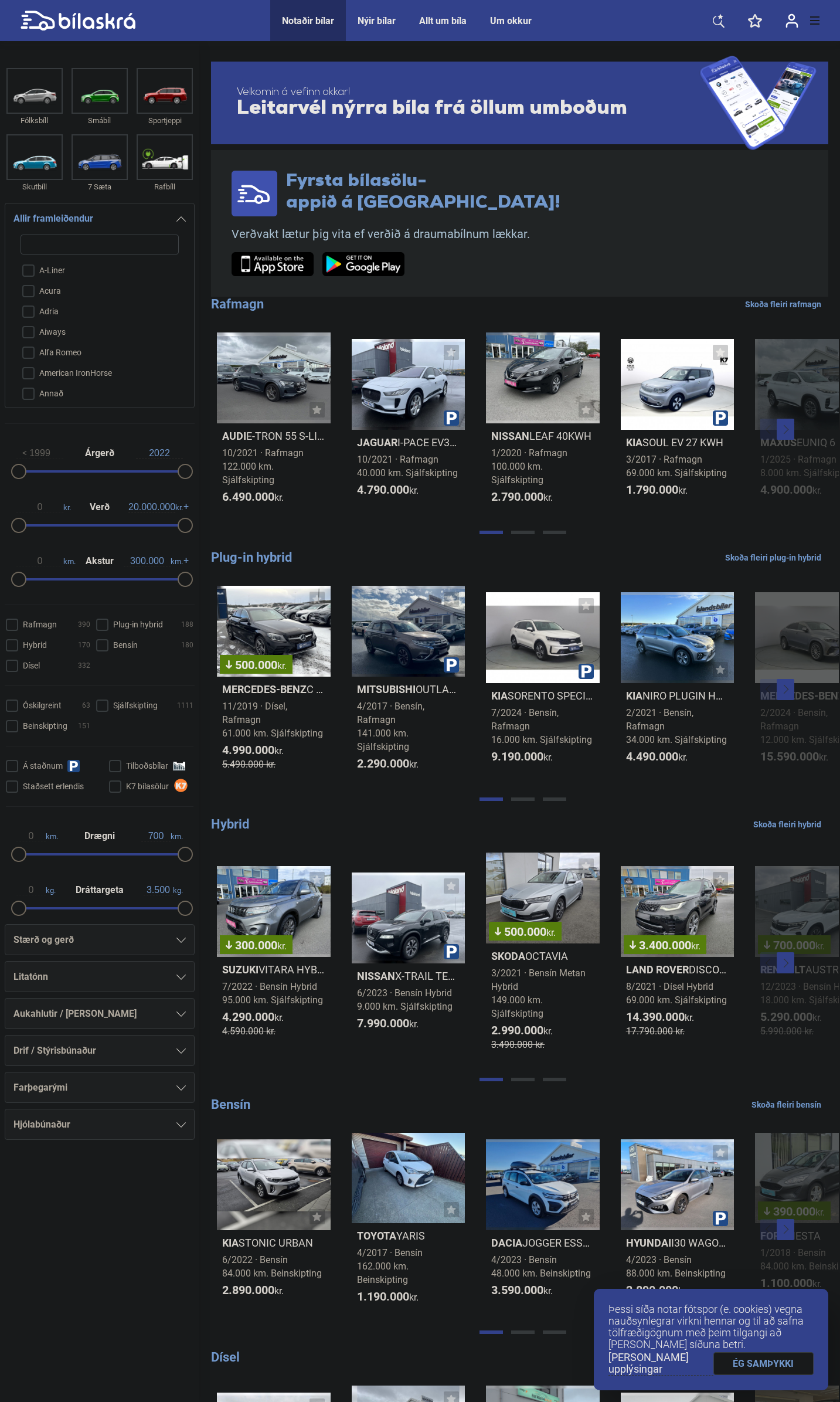
click at [137, 247] on input "search" at bounding box center [99, 244] width 158 height 20
type input "c"
checkbox input "false"
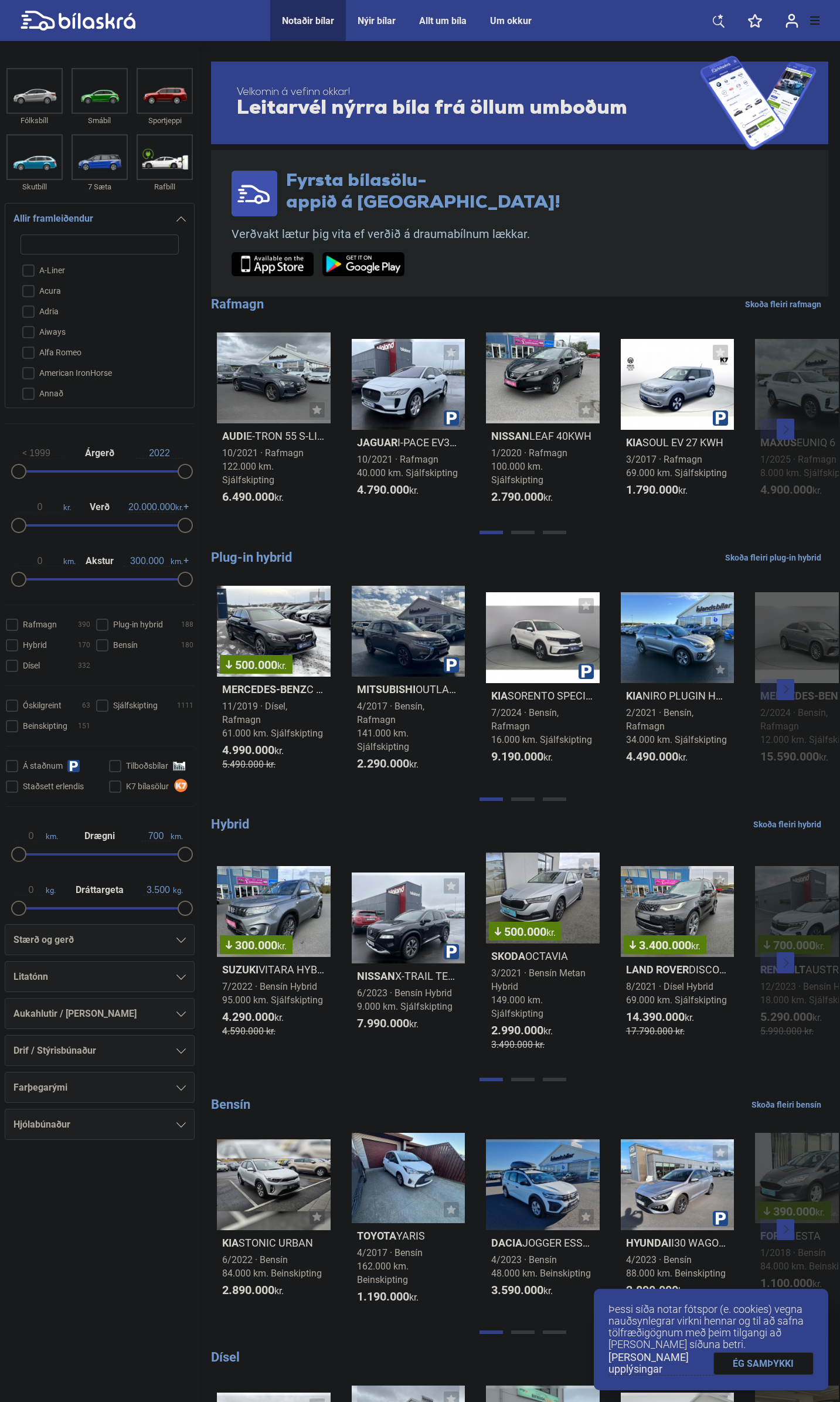
checkbox input "false"
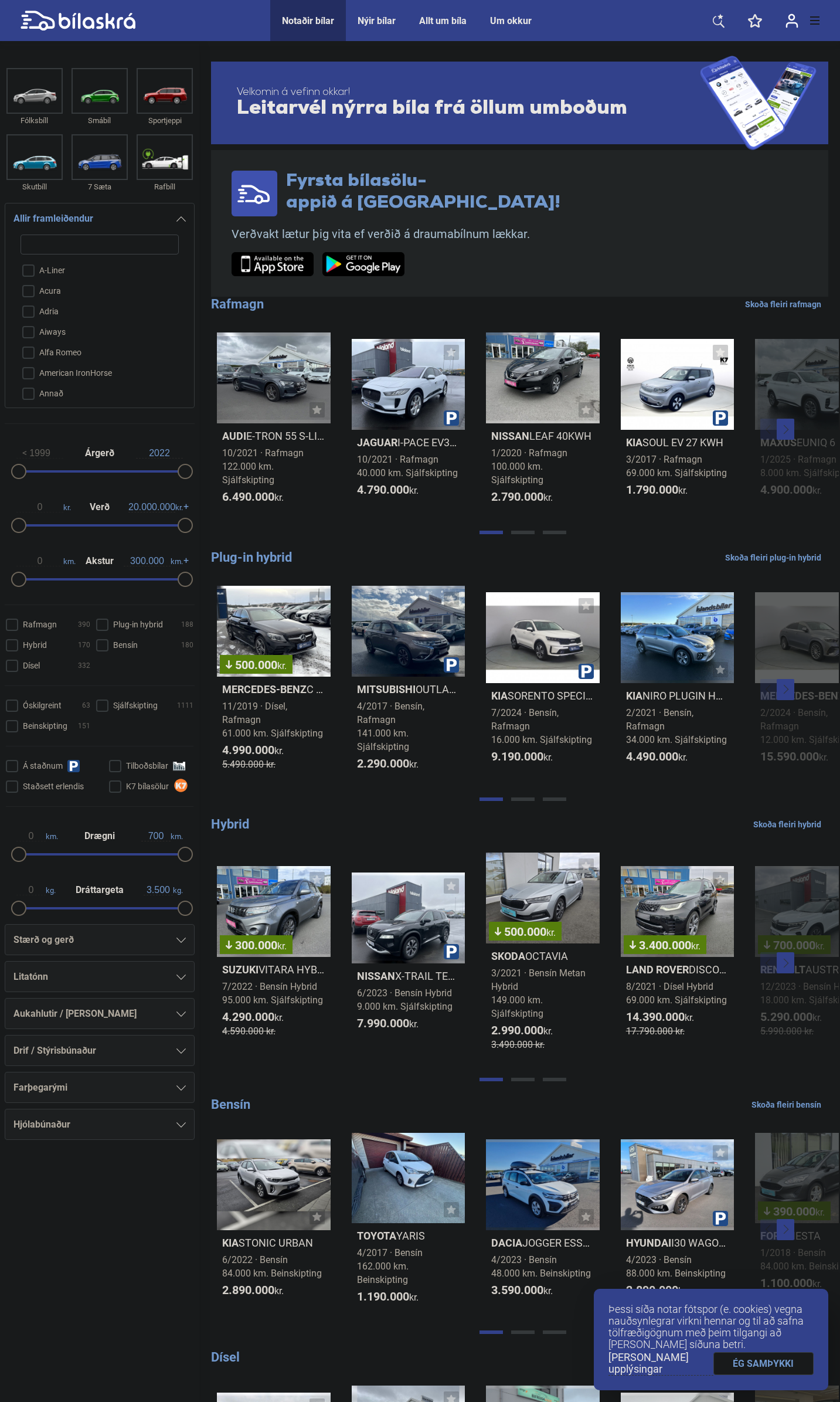
checkbox input "false"
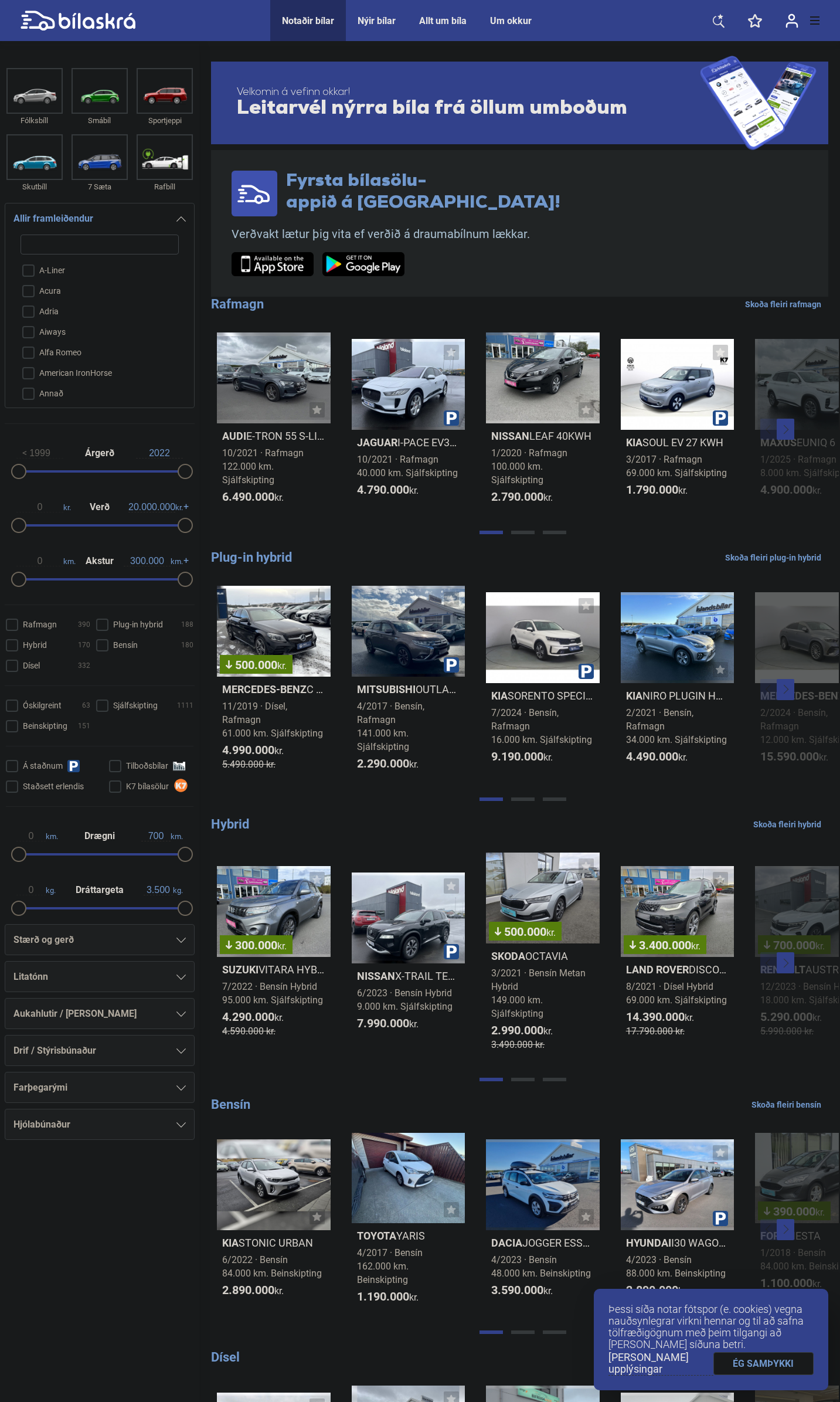
checkbox input "false"
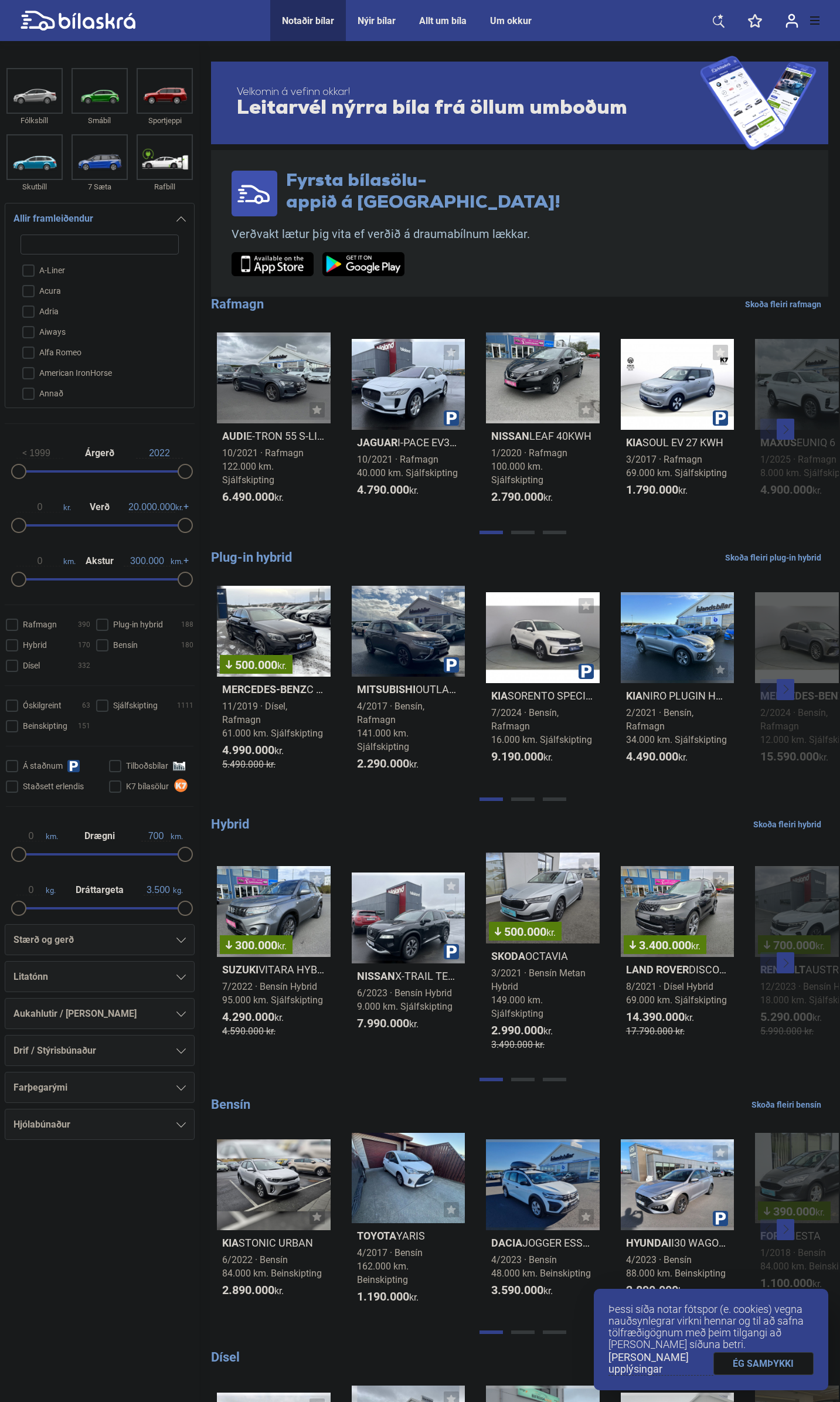
checkbox input "false"
type input "ca"
checkbox input "false"
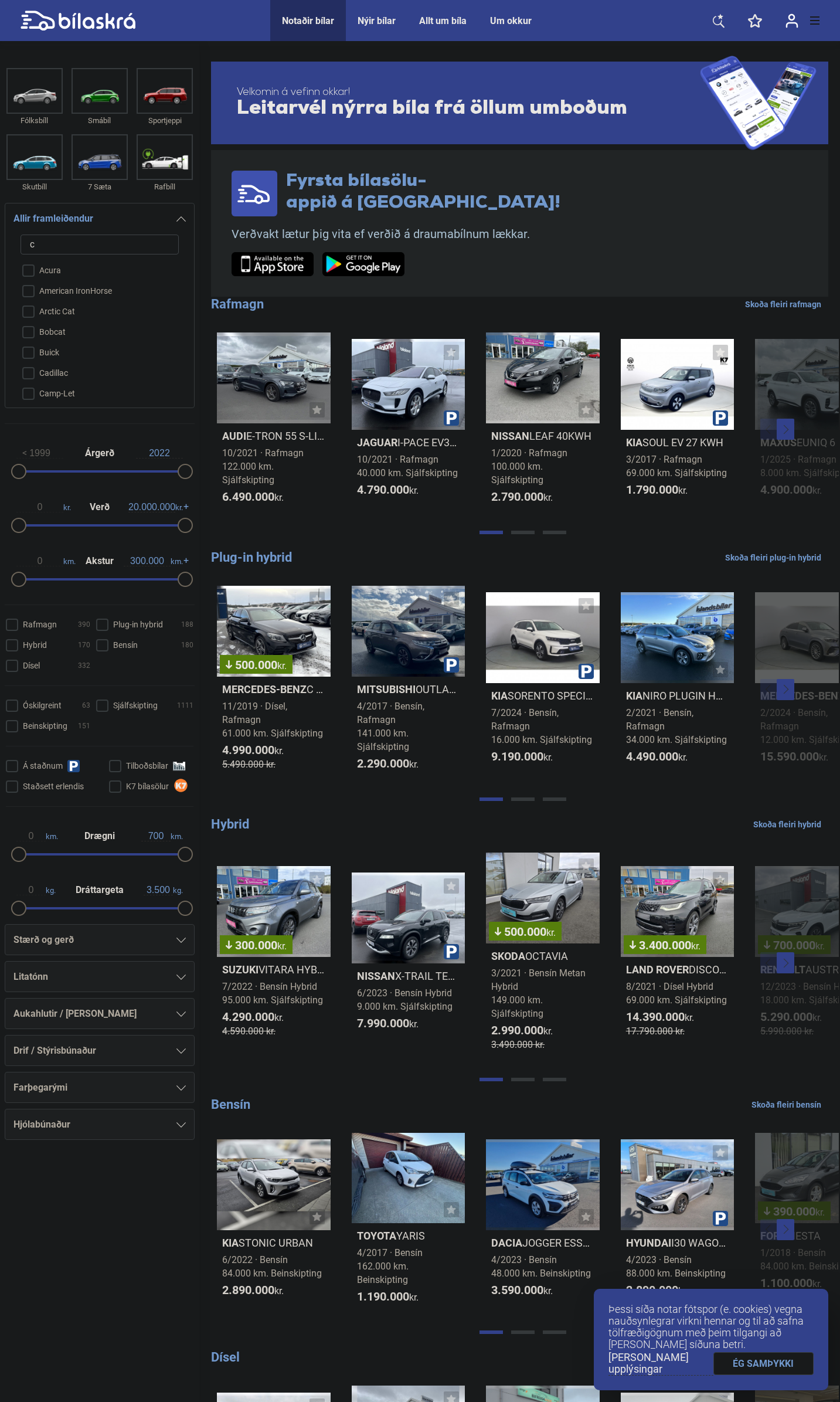
checkbox input "false"
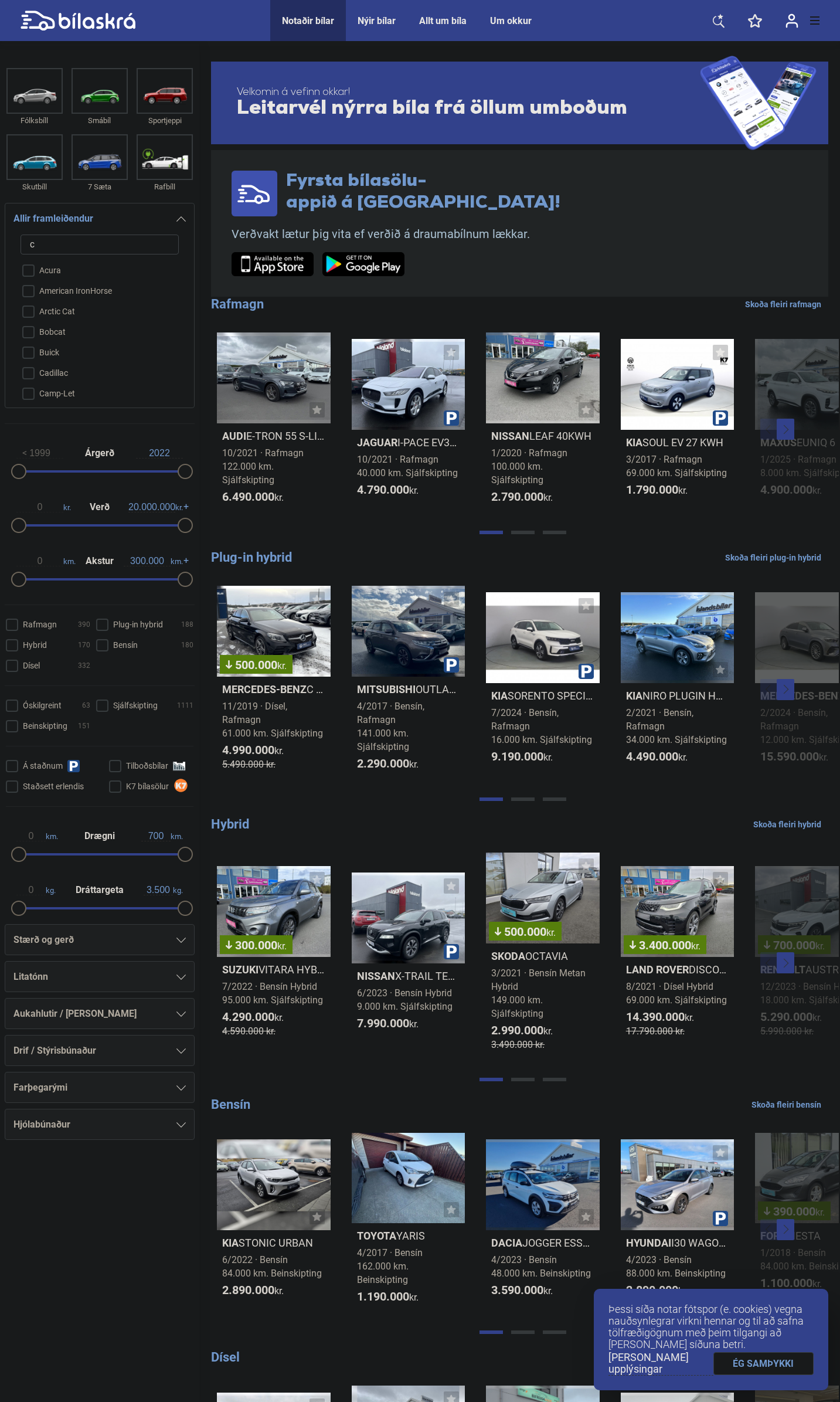
checkbox input "false"
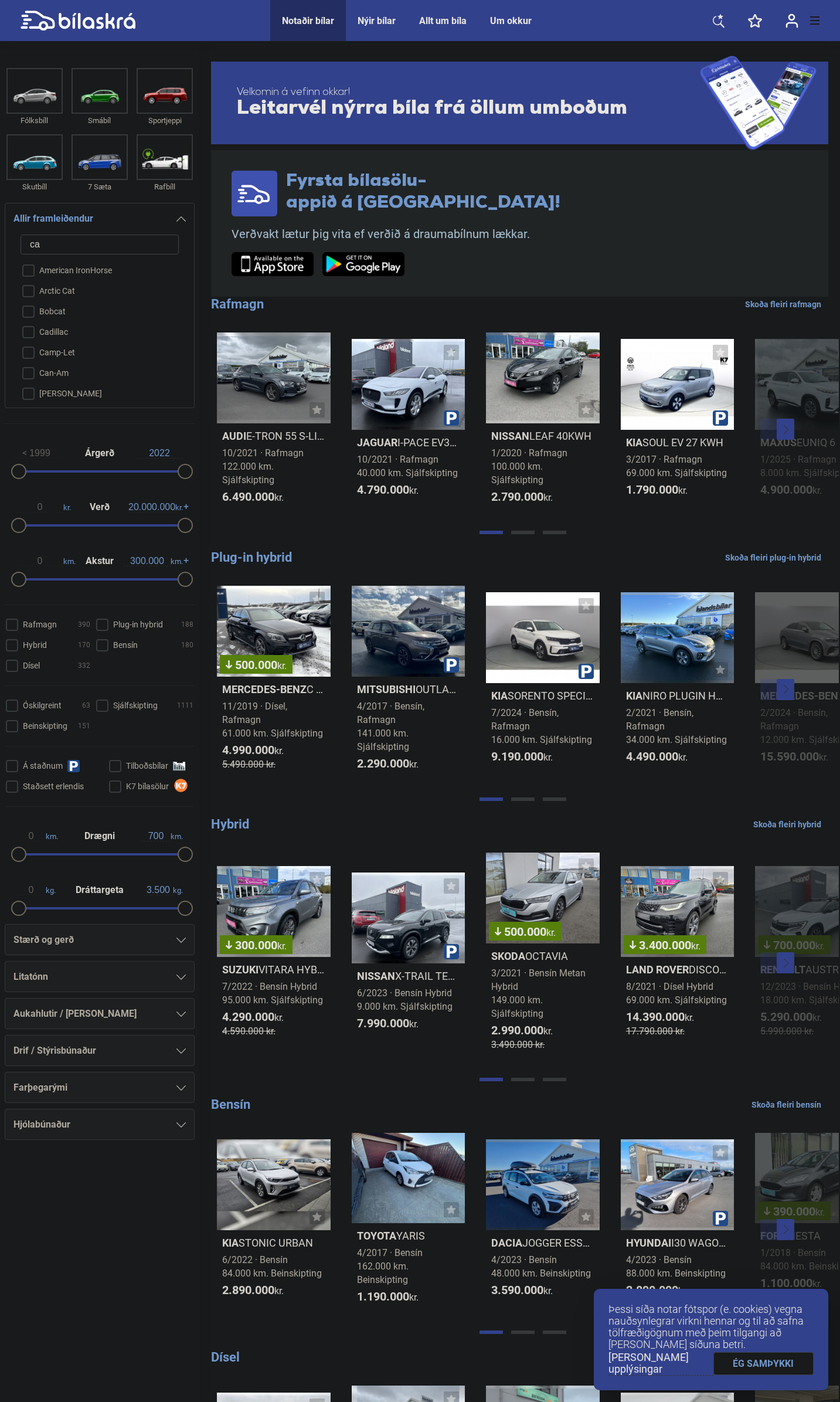
type input "cad"
checkbox input "false"
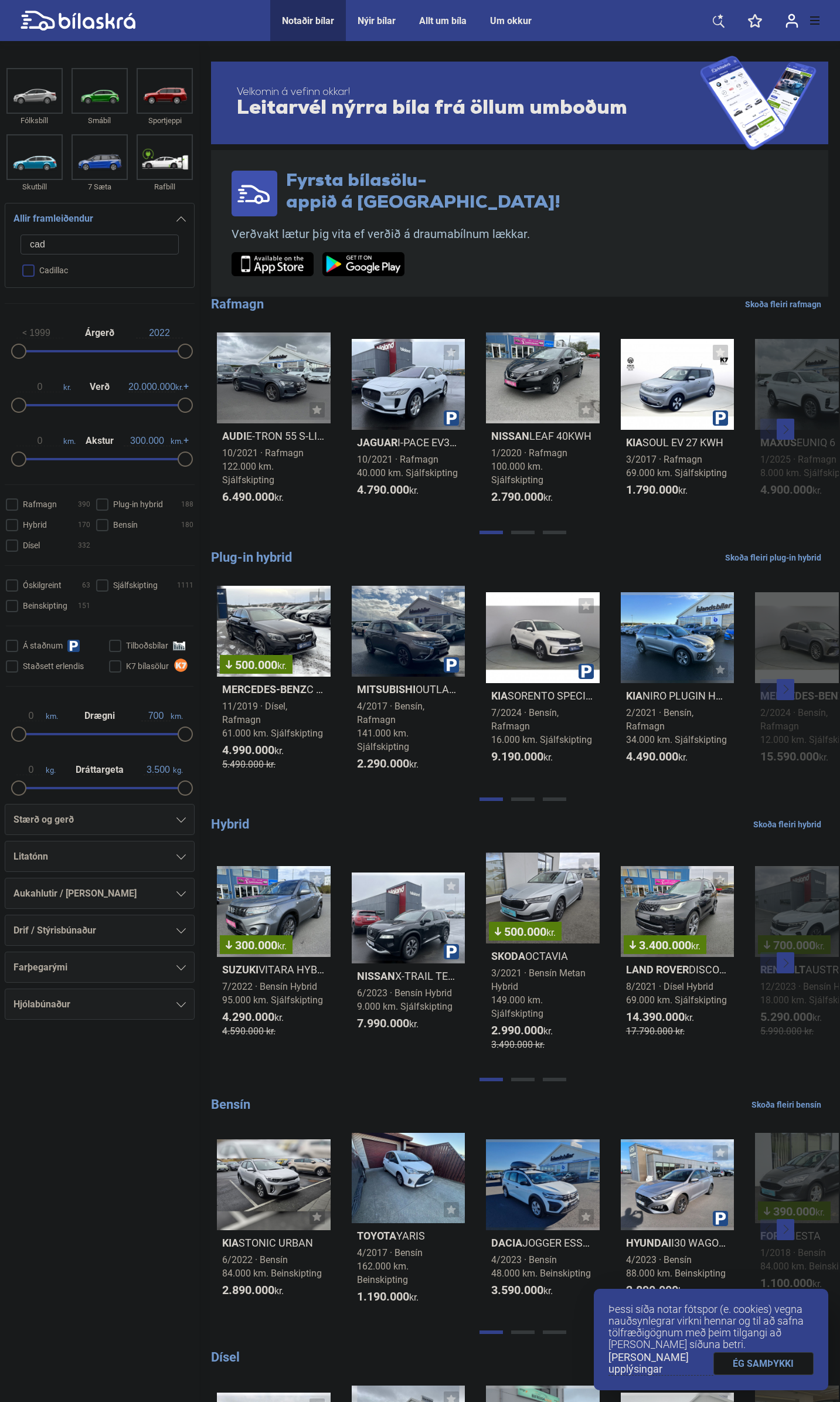
type input "cad"
click at [57, 269] on input "Cadillac" at bounding box center [92, 272] width 159 height 21
checkbox input "true"
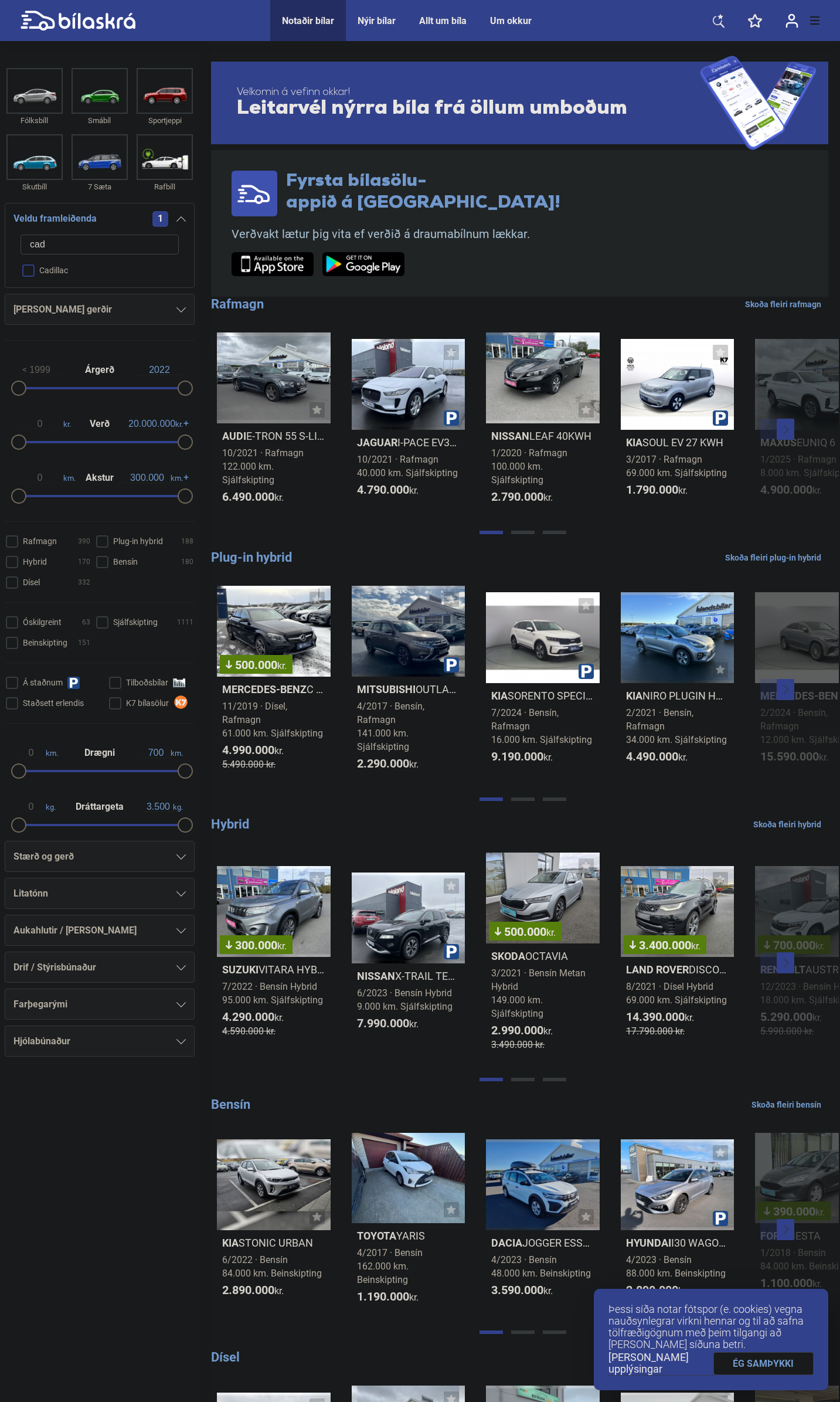
checkbox input "false"
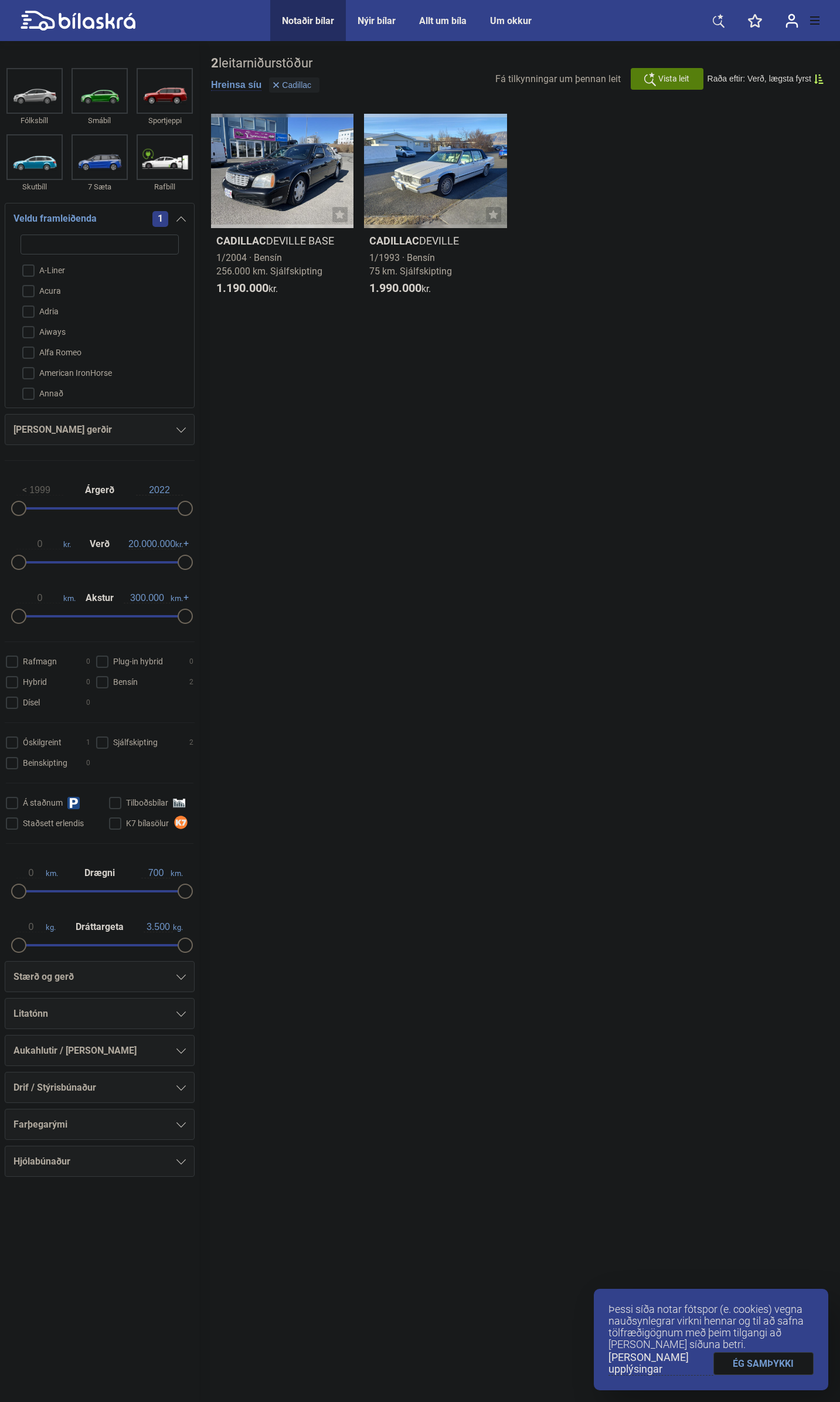
click at [90, 244] on input "search" at bounding box center [99, 244] width 158 height 20
click at [156, 216] on span "1" at bounding box center [160, 219] width 16 height 16
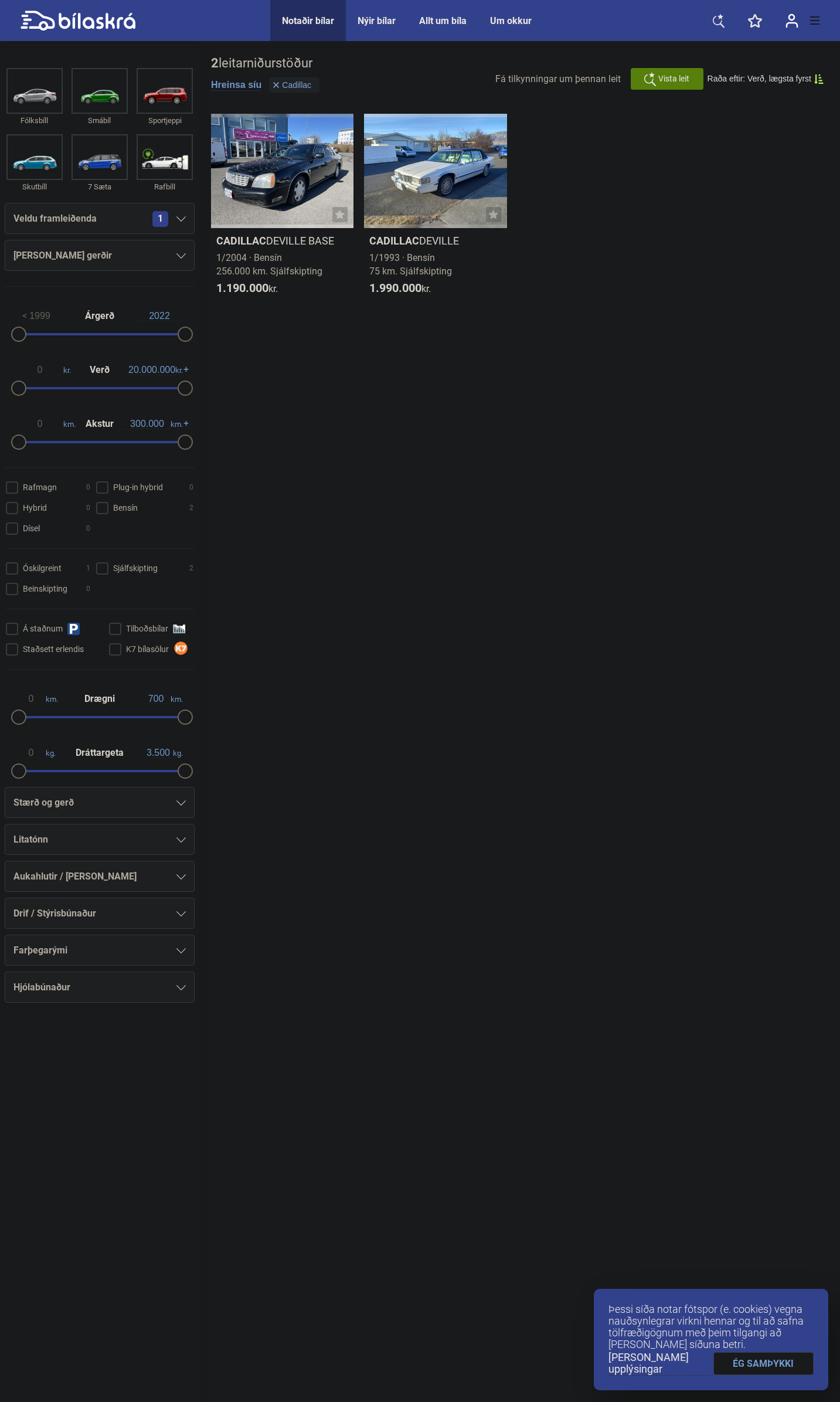
click at [166, 216] on div "1" at bounding box center [169, 219] width 34 height 16
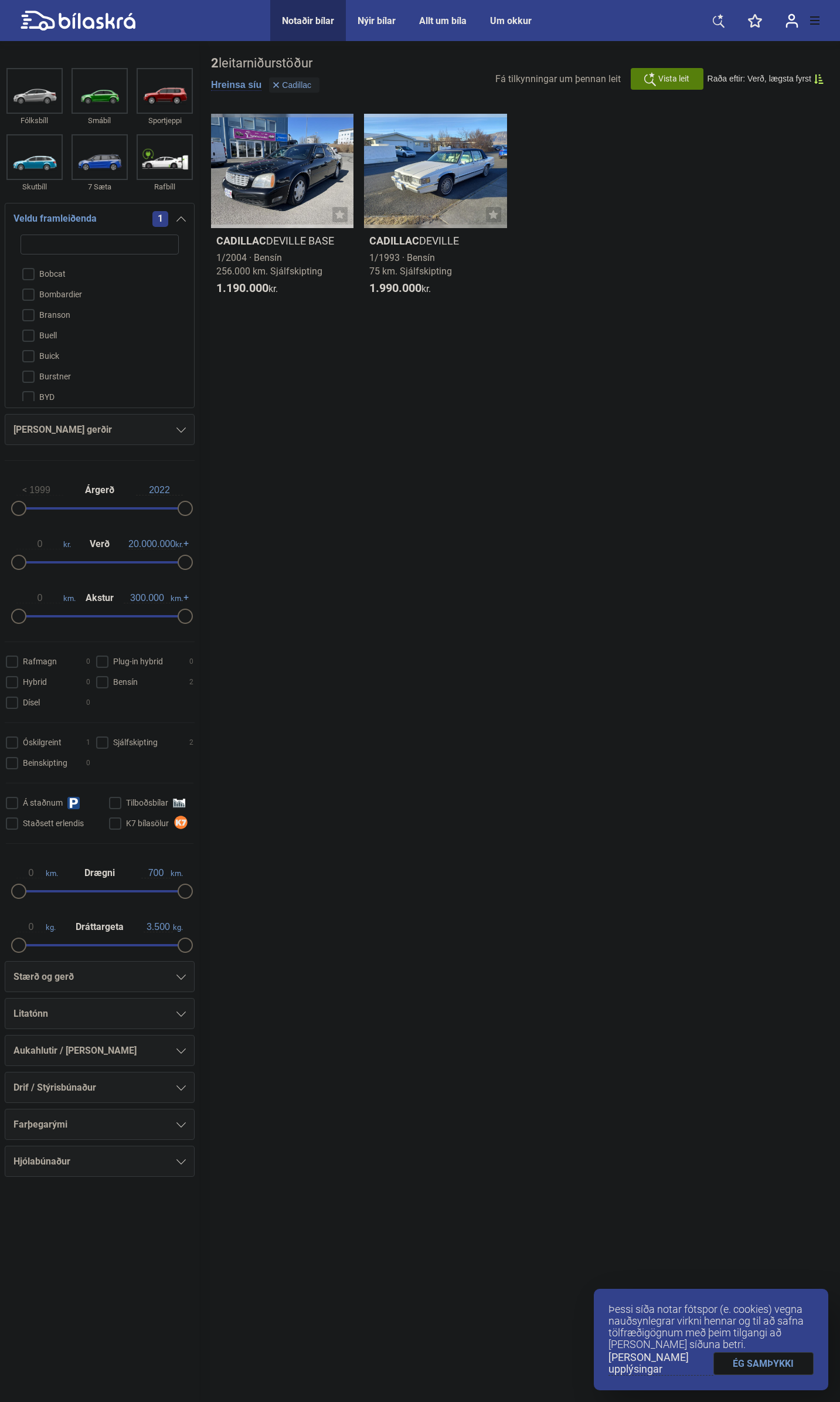
scroll to position [270, 0]
click at [34, 369] on input "Cadillac" at bounding box center [92, 370] width 159 height 21
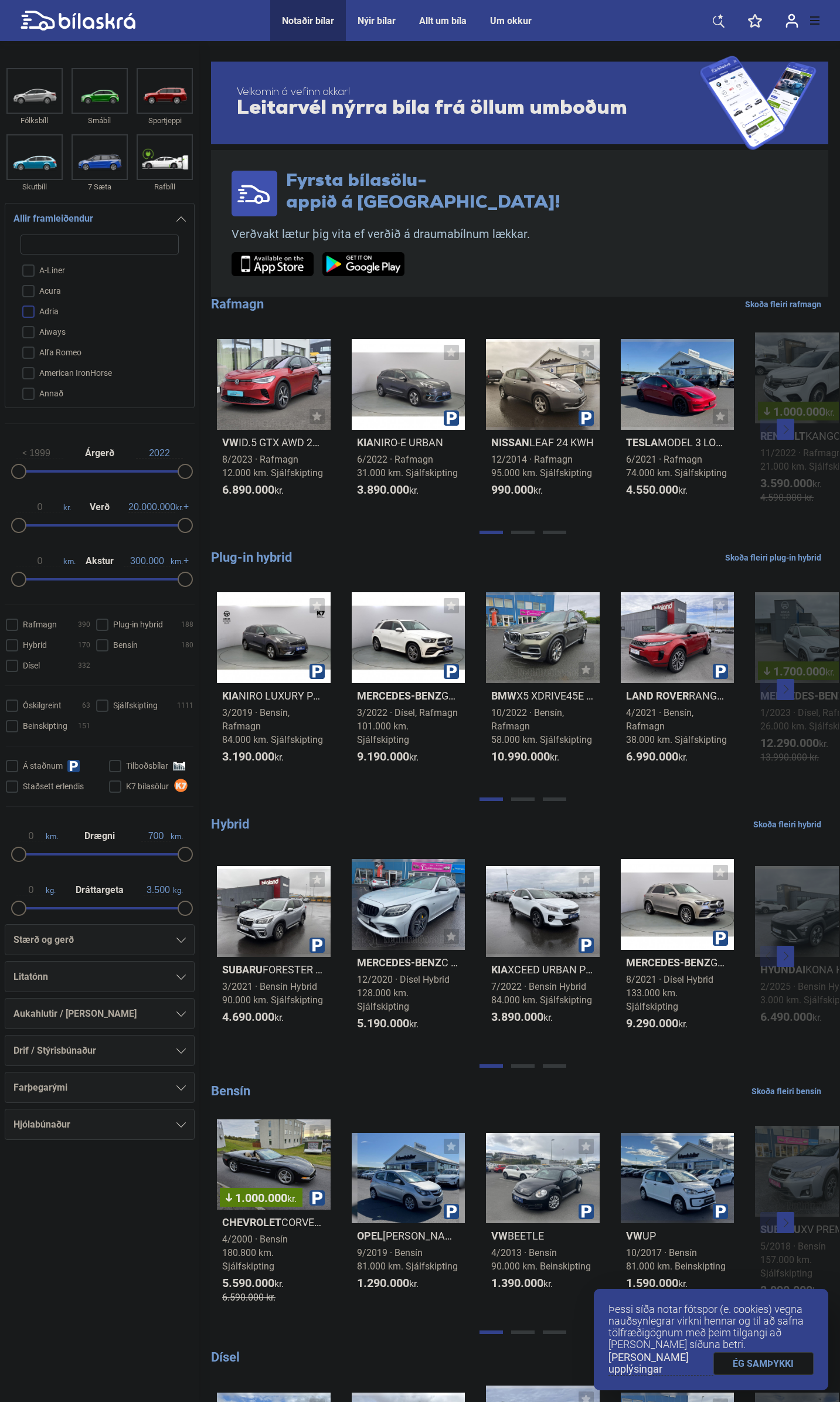
checkbox input "true"
